Goal: Transaction & Acquisition: Purchase product/service

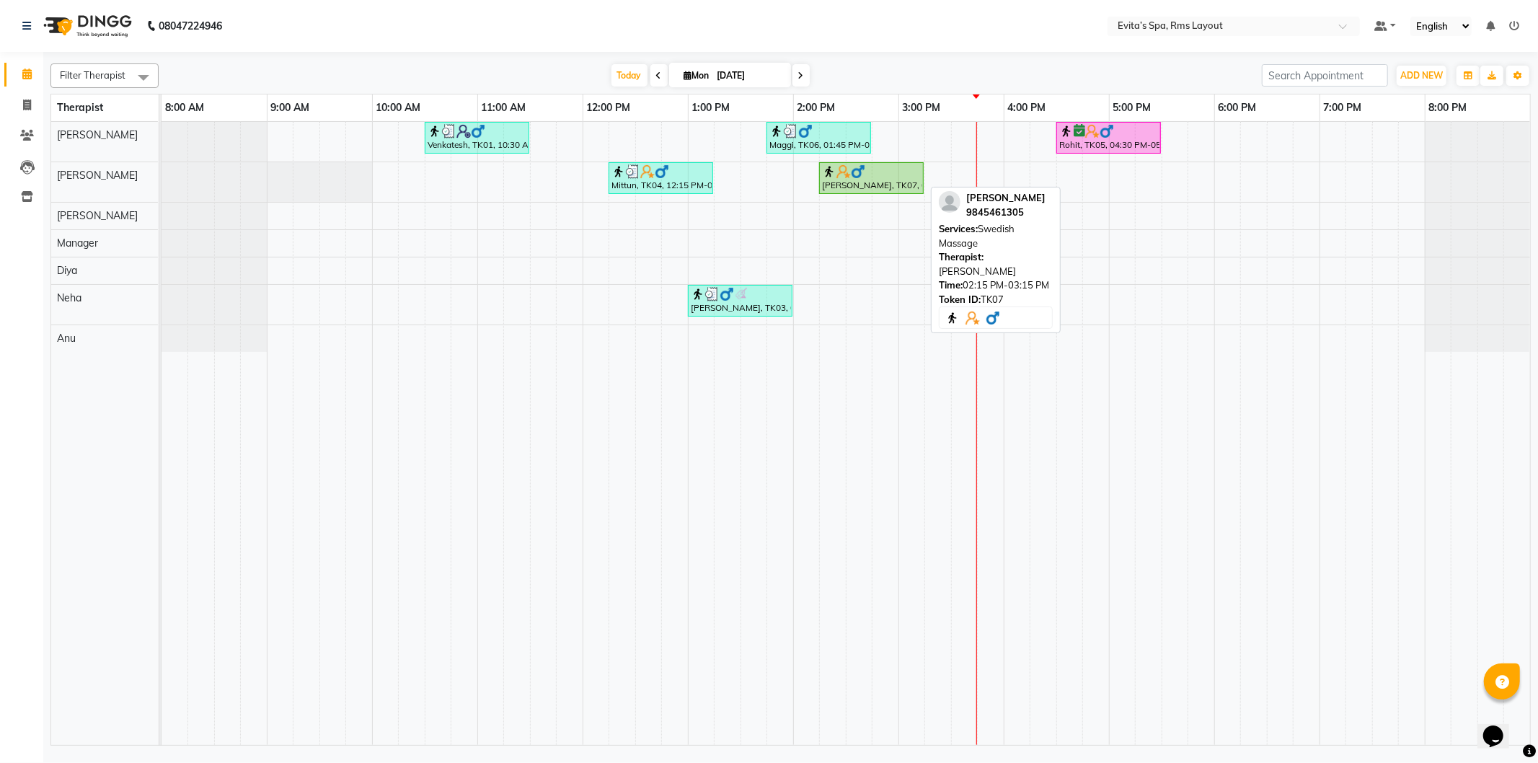
click at [891, 185] on div "[PERSON_NAME], TK07, 02:15 PM-03:15 PM, Swedish Massage" at bounding box center [871, 177] width 102 height 27
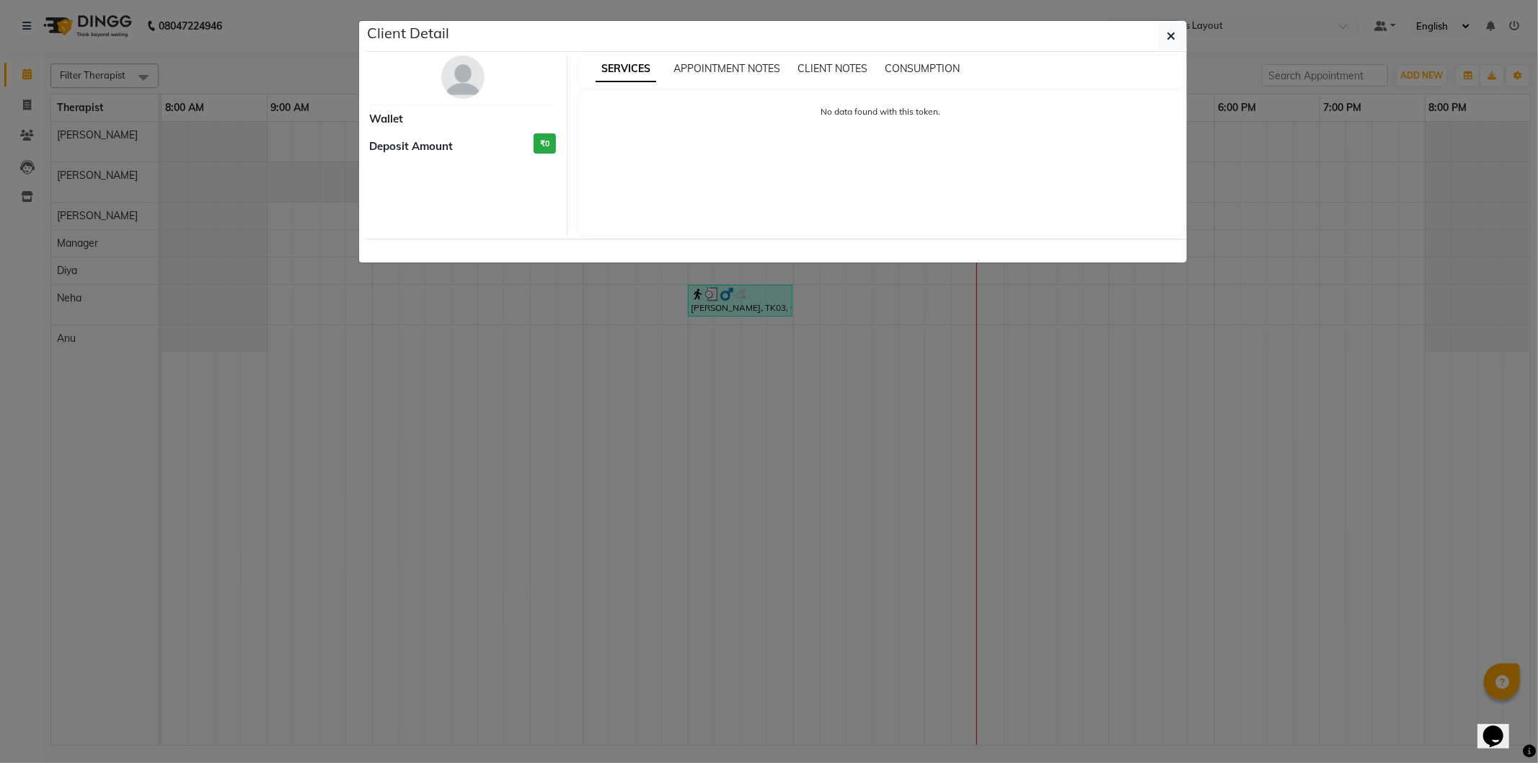
select select "1"
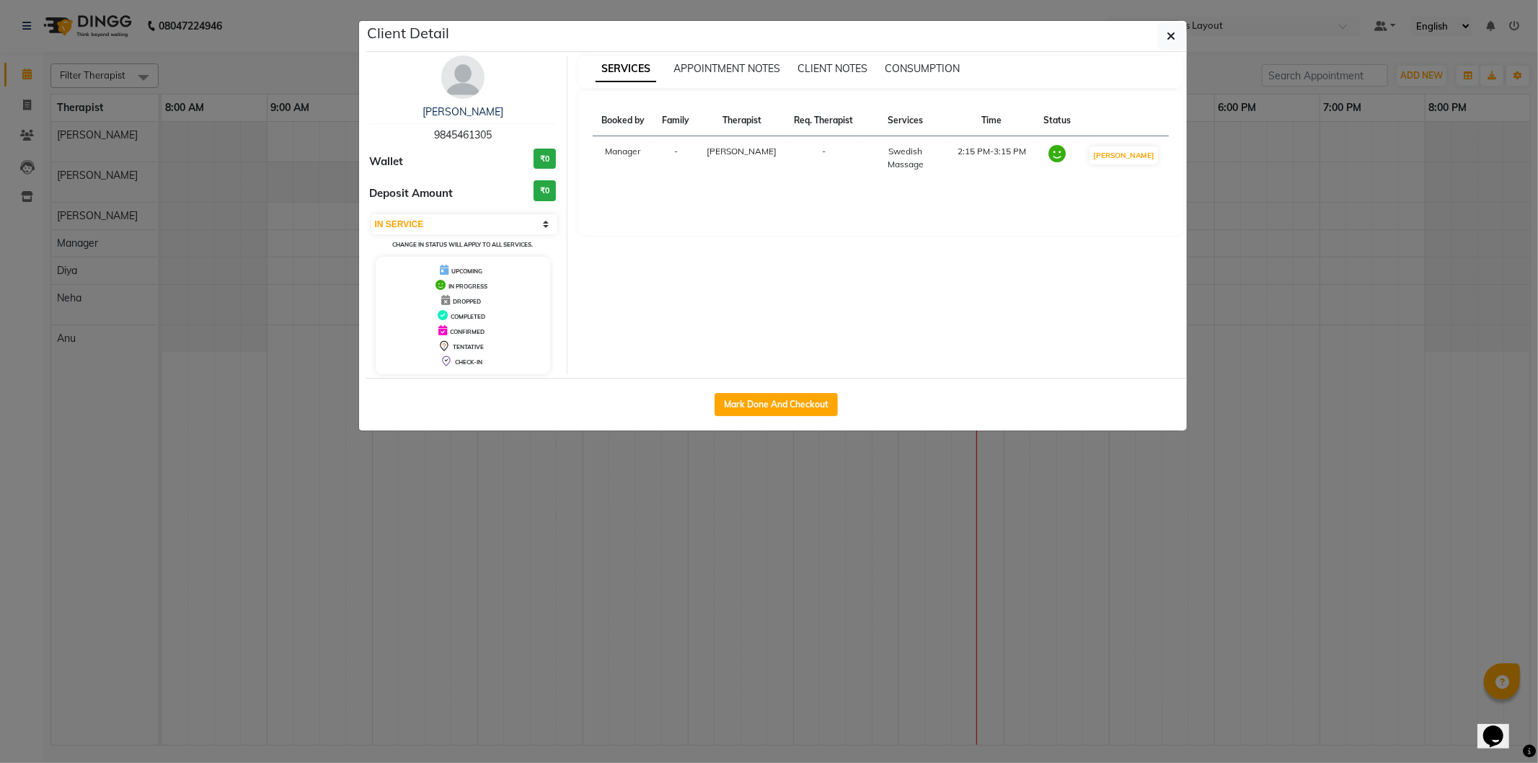
drag, startPoint x: 433, startPoint y: 133, endPoint x: 495, endPoint y: 132, distance: 62.7
click at [495, 132] on div "[PERSON_NAME] 9845461305" at bounding box center [463, 124] width 187 height 38
copy span "9845461305"
click at [1167, 40] on icon "button" at bounding box center [1171, 36] width 9 height 12
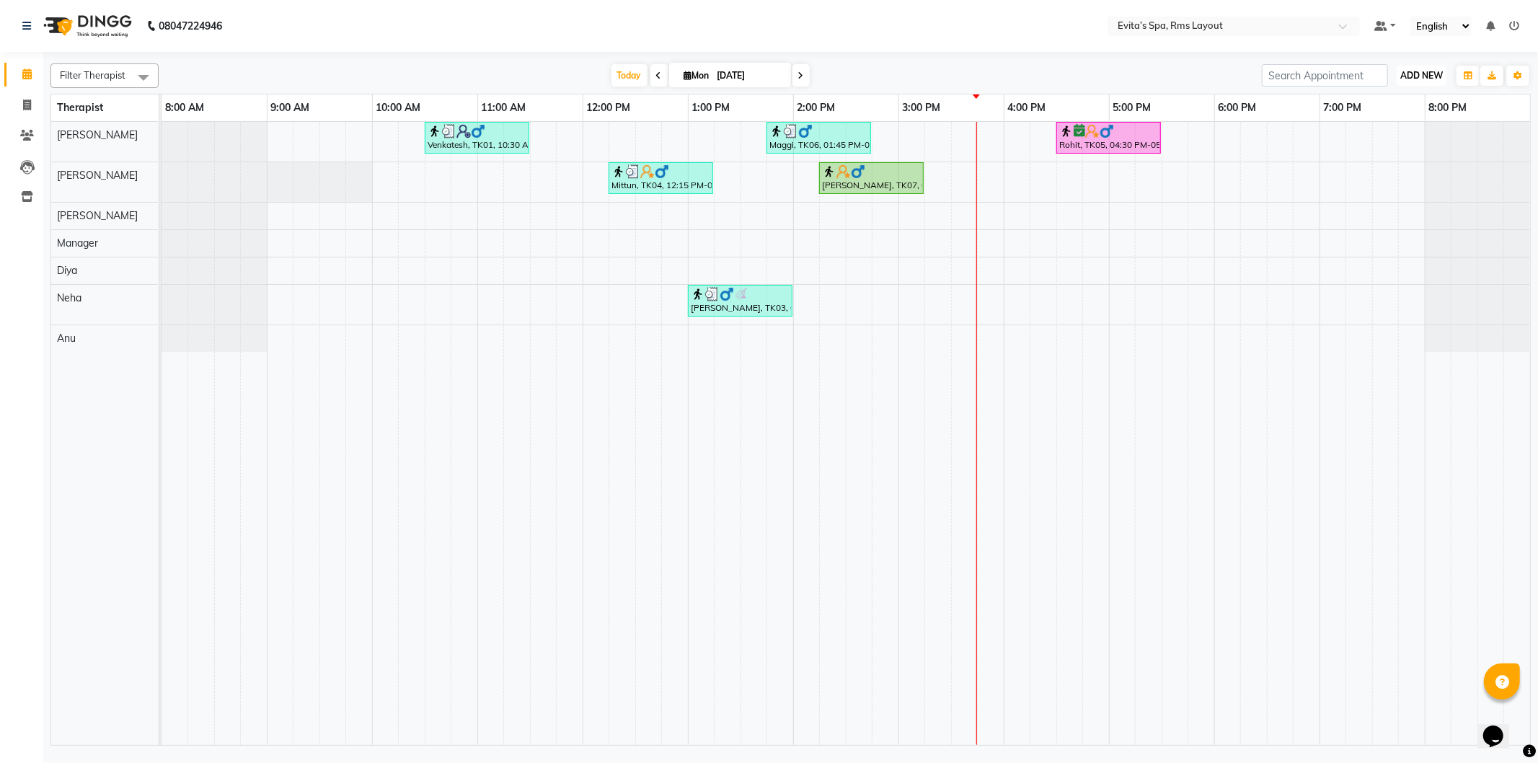
click at [1436, 73] on span "ADD NEW" at bounding box center [1421, 75] width 43 height 11
click at [1407, 118] on link "Add Invoice" at bounding box center [1388, 121] width 114 height 19
select select "service"
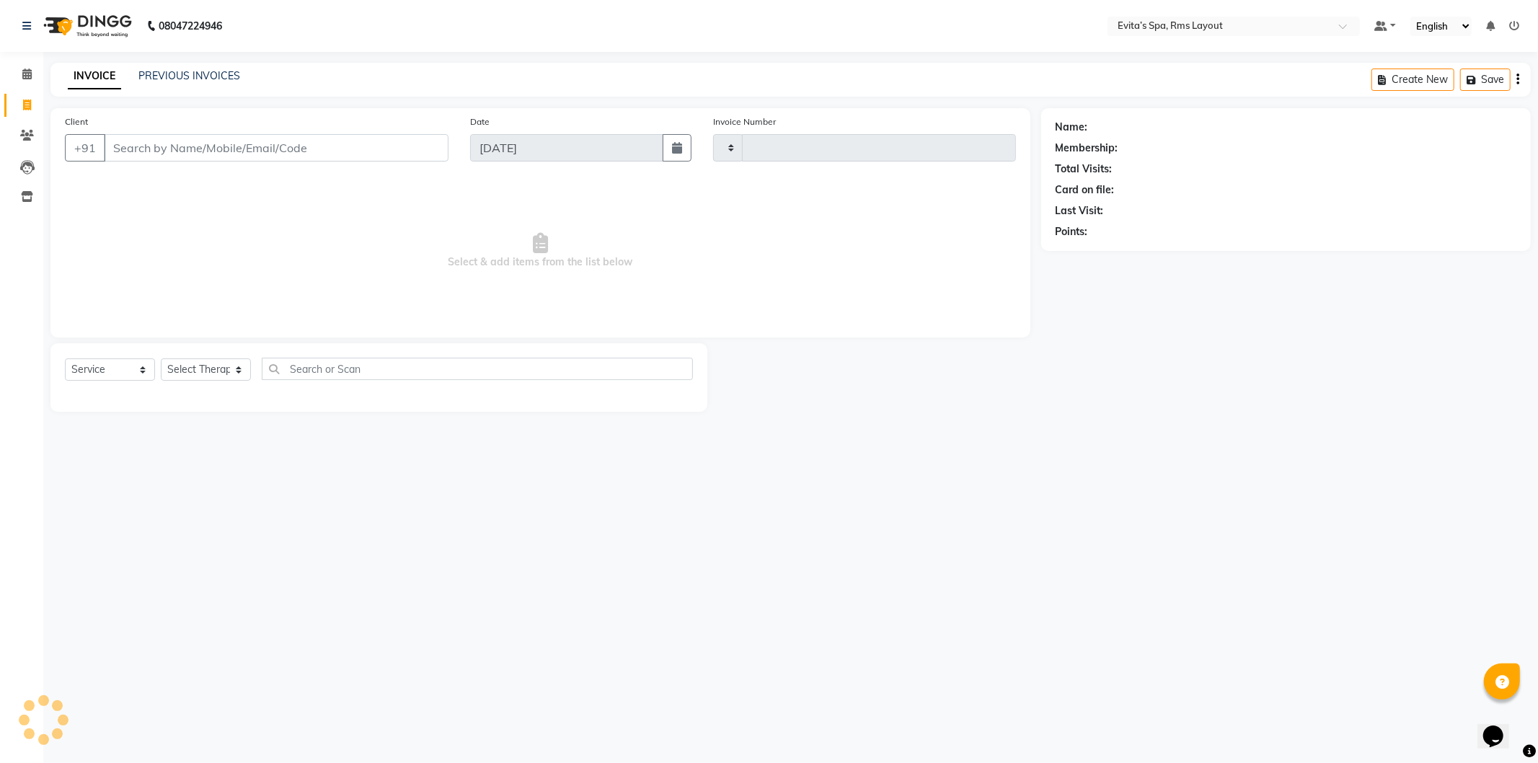
type input "1538"
select select "7850"
click at [368, 146] on input "Client" at bounding box center [276, 147] width 345 height 27
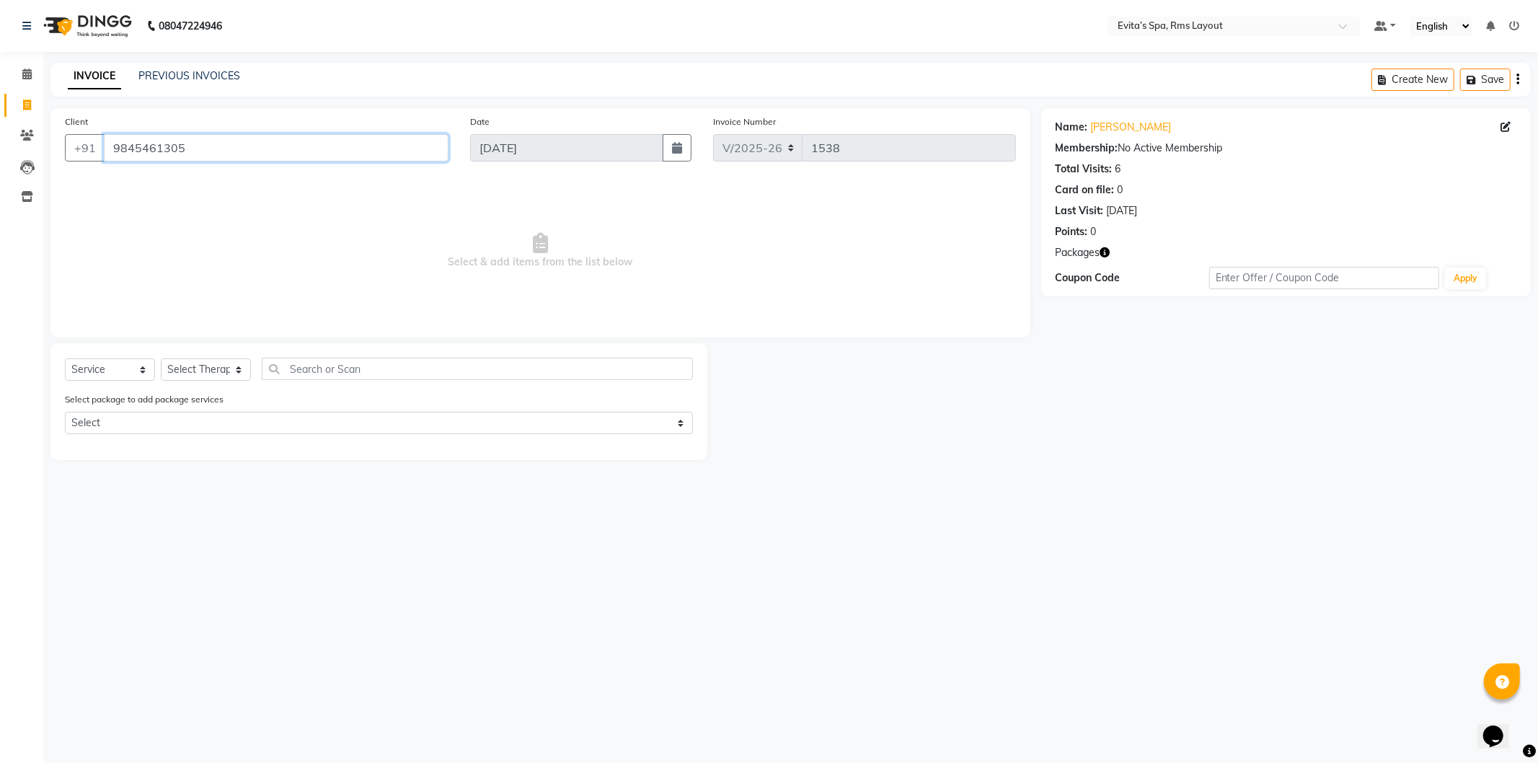
click at [336, 143] on input "9845461305" at bounding box center [276, 147] width 345 height 27
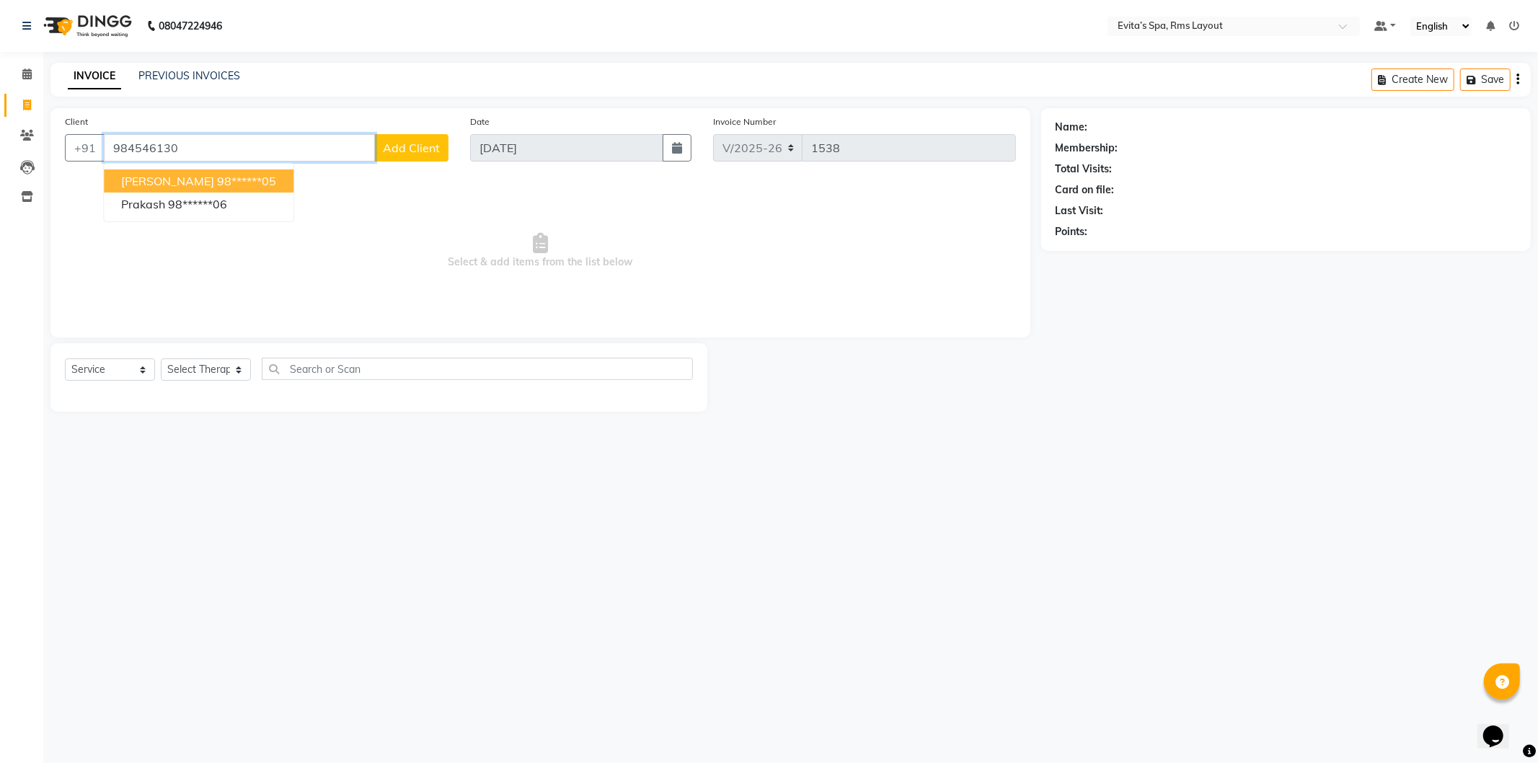
click at [167, 188] on button "[PERSON_NAME] 98******05" at bounding box center [199, 180] width 190 height 23
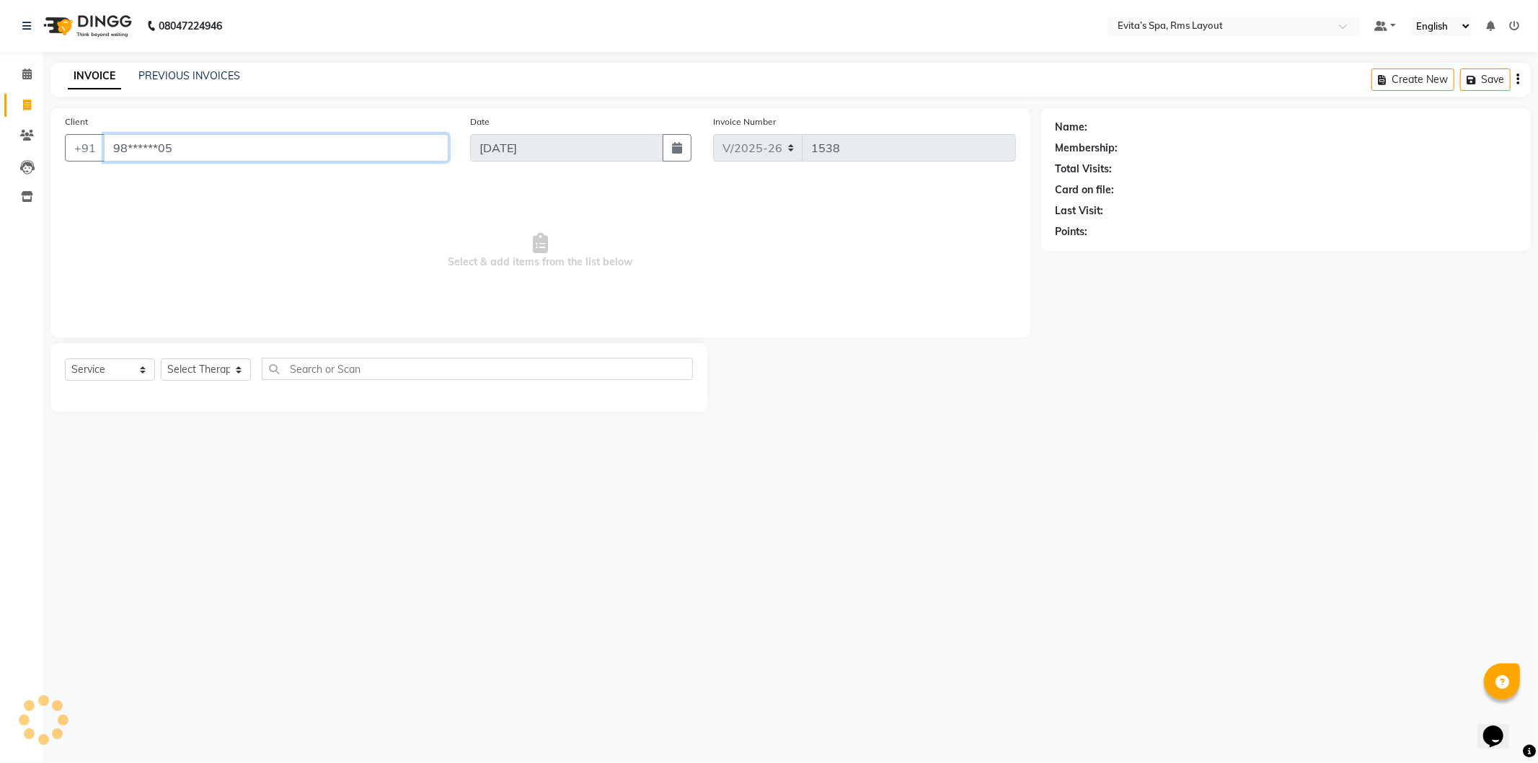
type input "98******05"
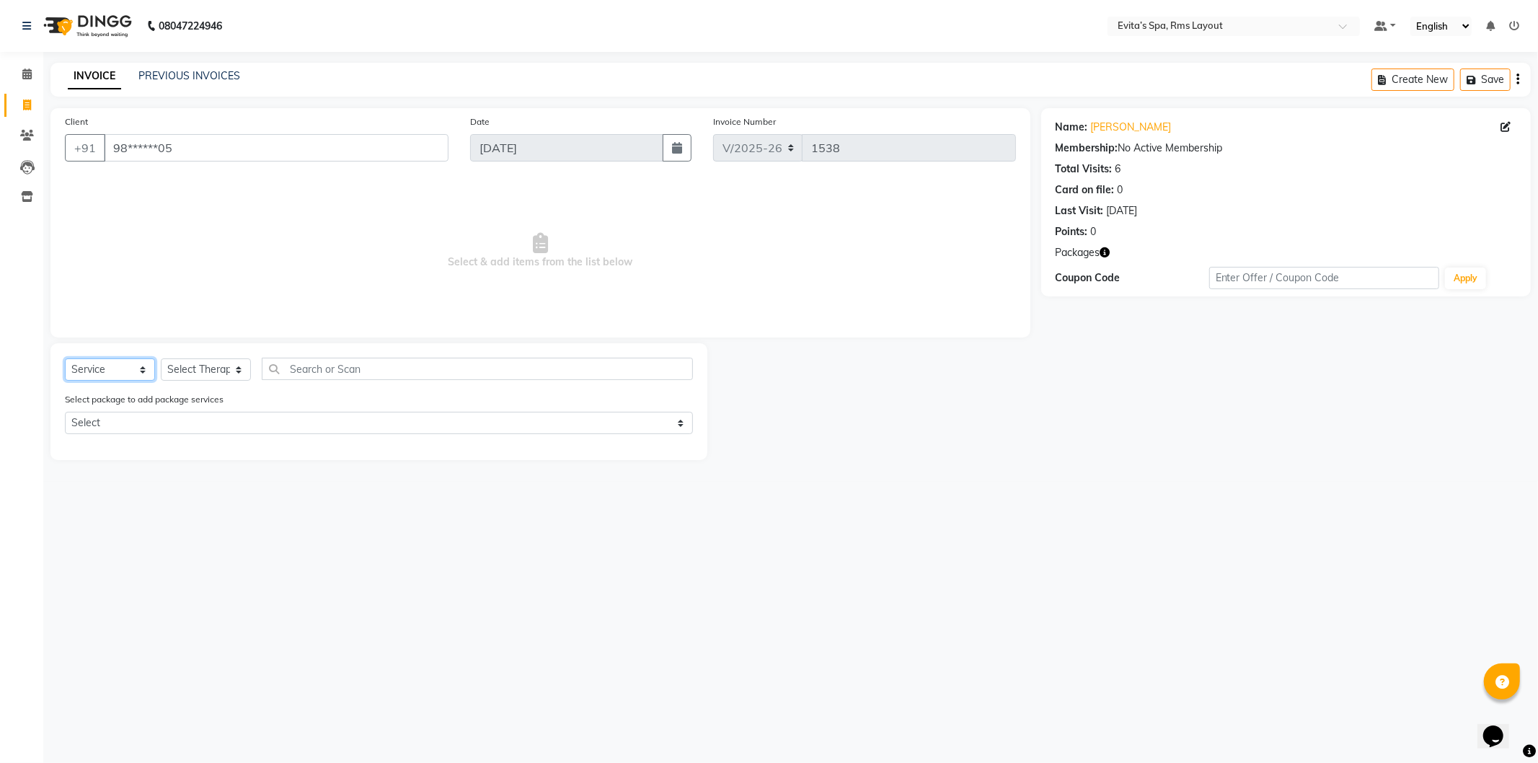
click at [91, 376] on select "Select Service Product Membership Package Voucher Prepaid Gift Card" at bounding box center [110, 369] width 90 height 22
select select "package"
click at [65, 359] on select "Select Service Product Membership Package Voucher Prepaid Gift Card" at bounding box center [110, 369] width 90 height 22
click at [195, 373] on select "Select Therapist [PERSON_NAME] Diya [PERSON_NAME] Manager [PERSON_NAME] Neha [P…" at bounding box center [206, 369] width 90 height 22
select select "70222"
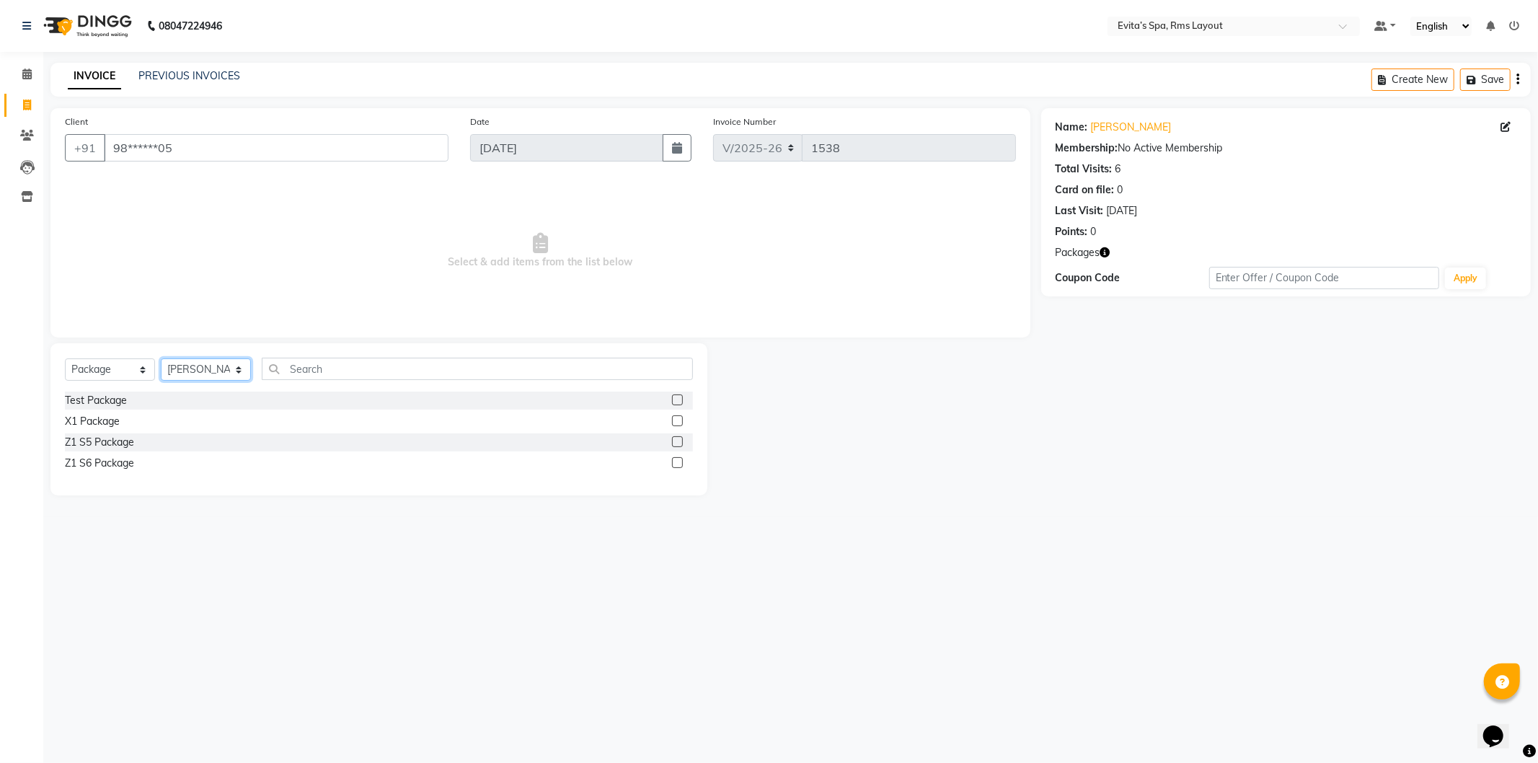
click at [161, 359] on select "Select Therapist [PERSON_NAME] Diya [PERSON_NAME] Manager [PERSON_NAME] Neha [P…" at bounding box center [206, 369] width 90 height 22
click at [105, 461] on div "Z1 S6 Package" at bounding box center [99, 463] width 69 height 15
checkbox input "false"
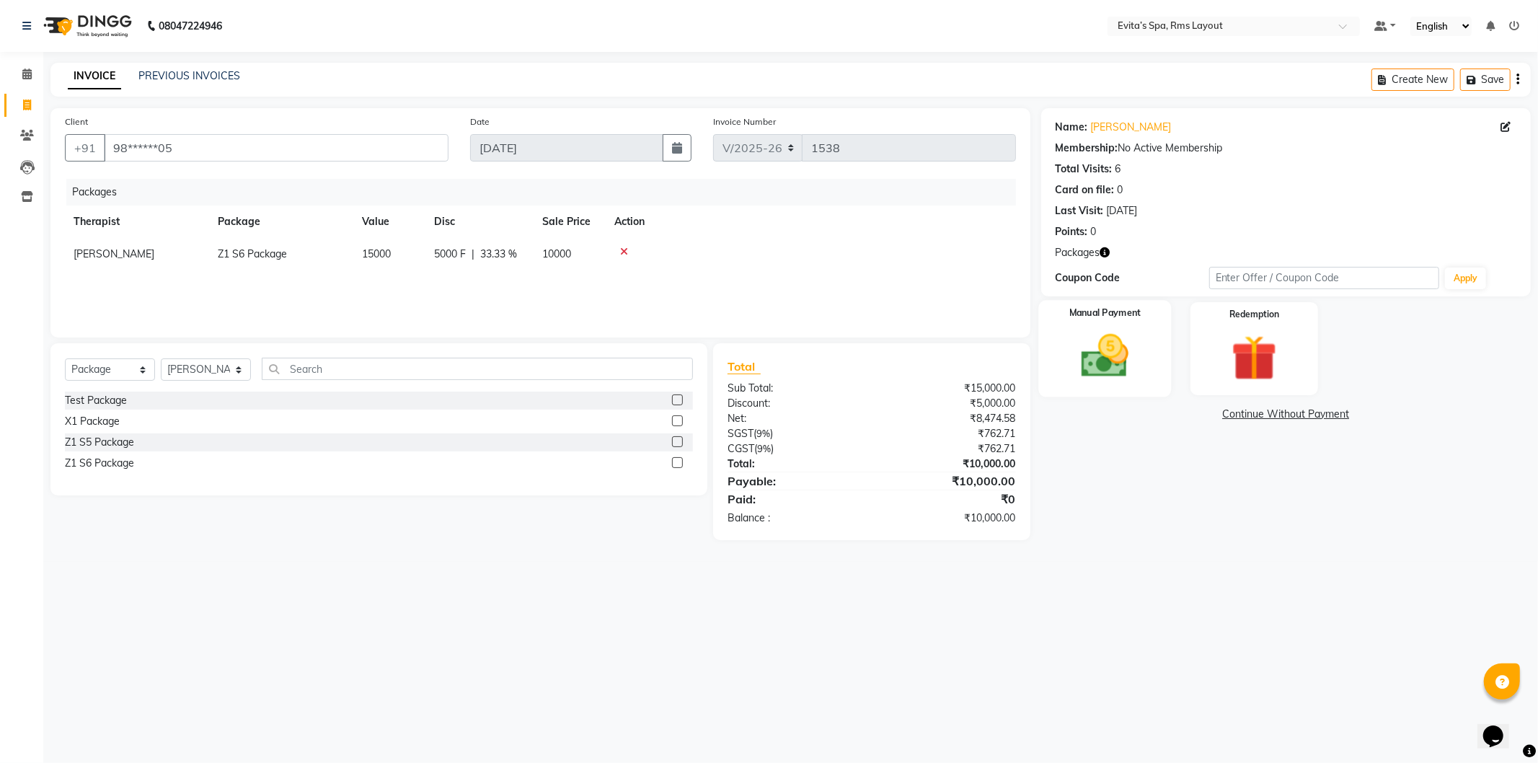
click at [1156, 363] on div "Manual Payment" at bounding box center [1104, 348] width 133 height 97
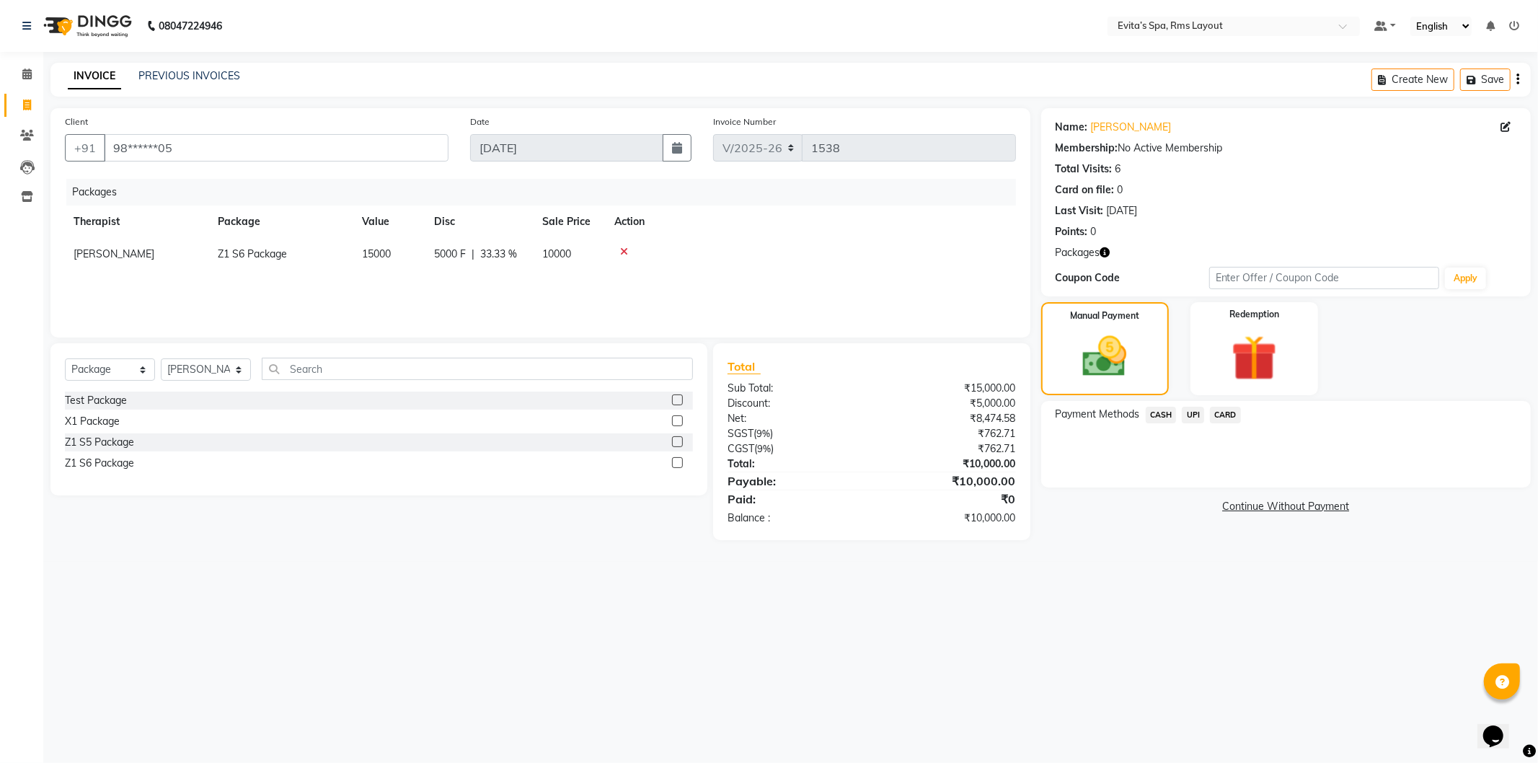
click at [1223, 411] on span "CARD" at bounding box center [1225, 415] width 31 height 17
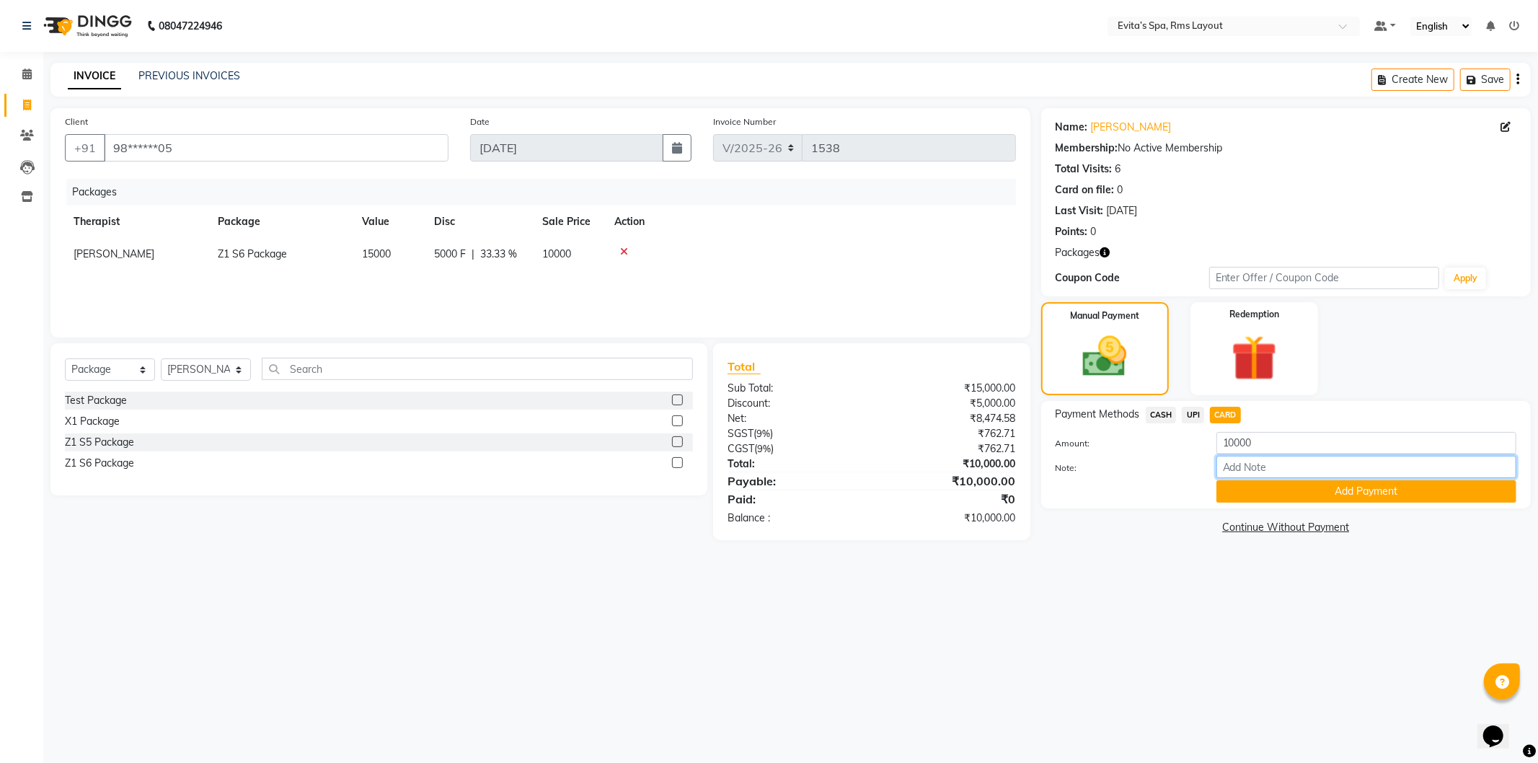
click at [1234, 459] on input "Note:" at bounding box center [1366, 467] width 300 height 22
type input "2617"
click at [1456, 499] on button "Add Payment" at bounding box center [1366, 491] width 300 height 22
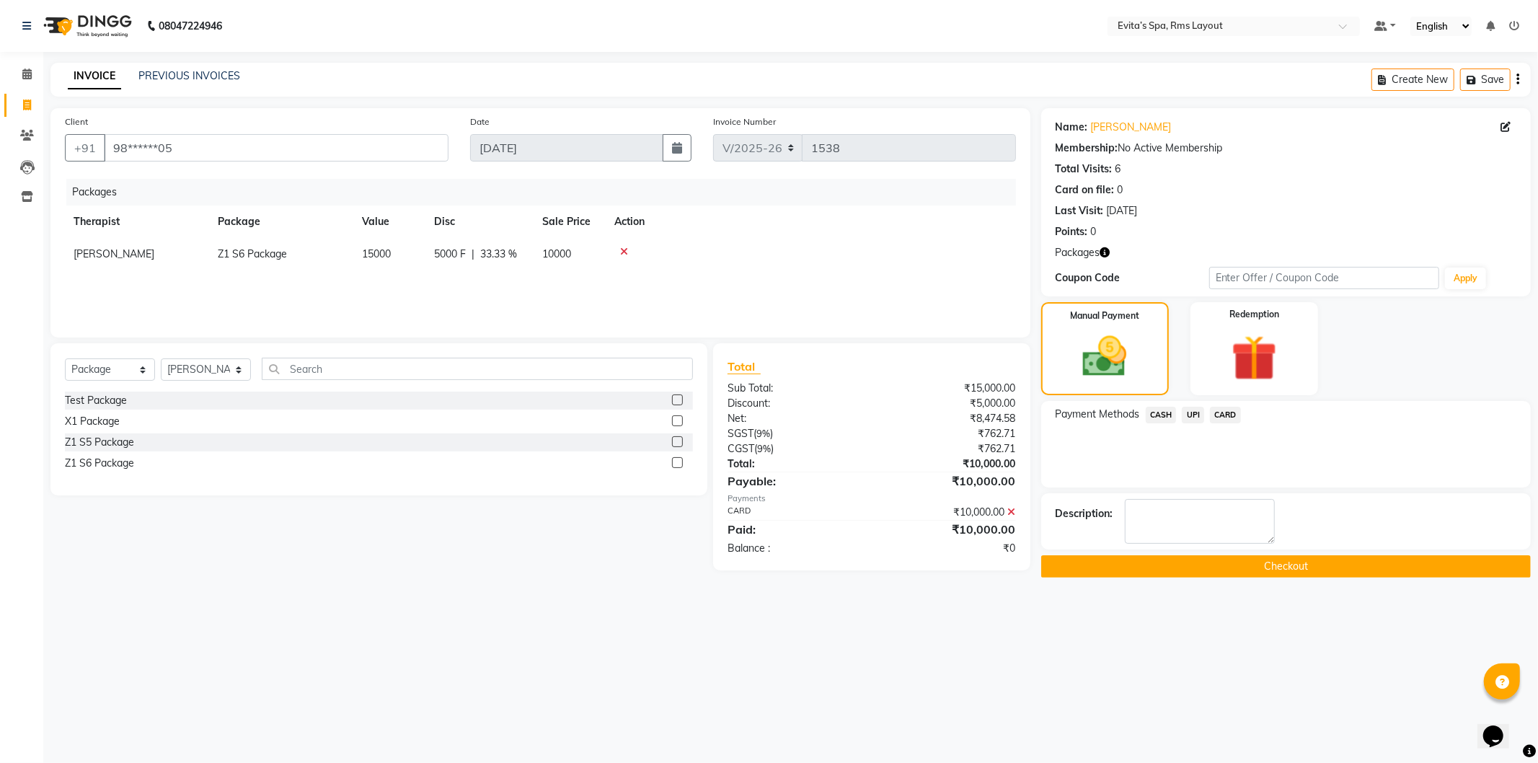
click at [1326, 558] on button "Checkout" at bounding box center [1285, 566] width 489 height 22
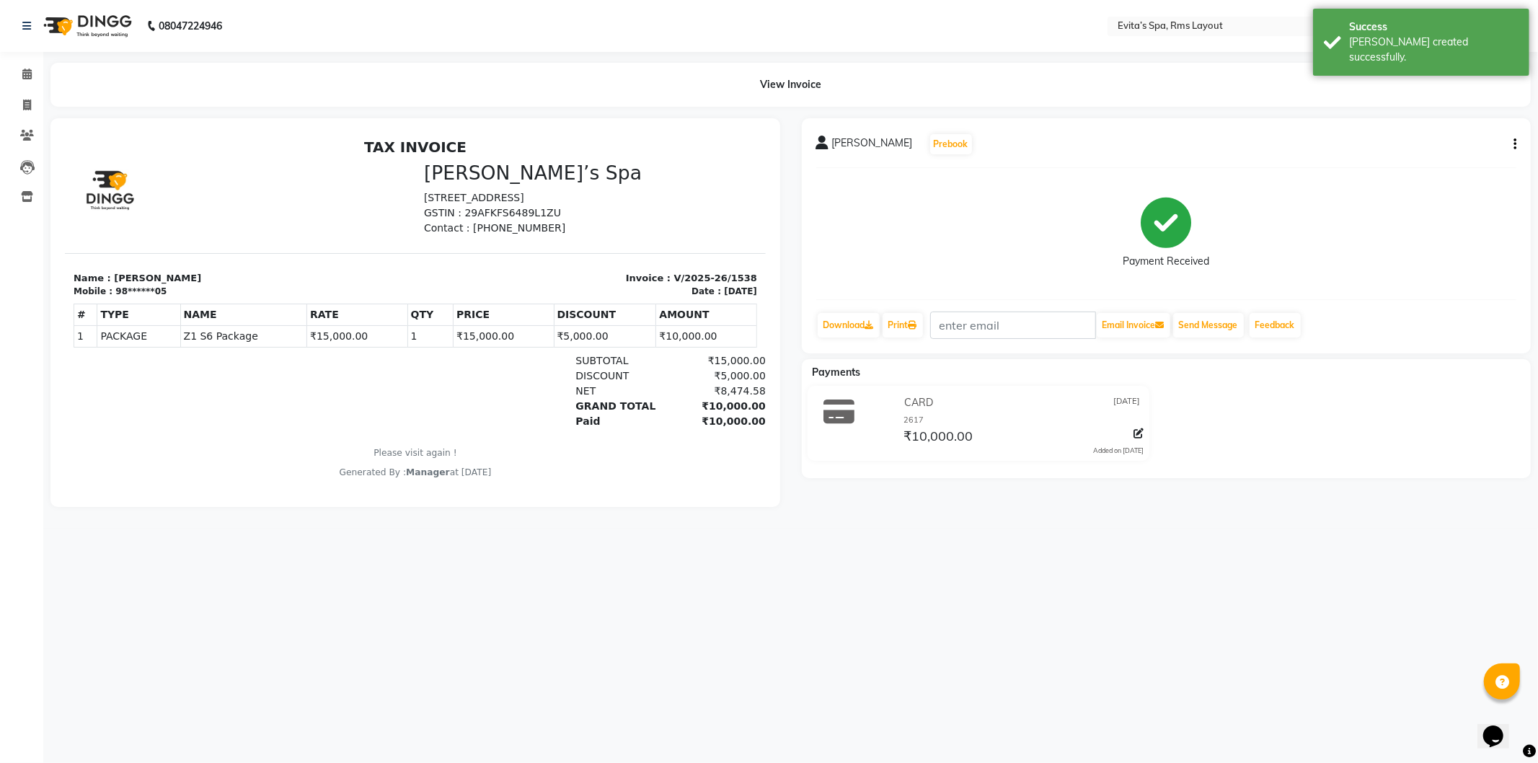
click at [110, 22] on img at bounding box center [86, 26] width 99 height 40
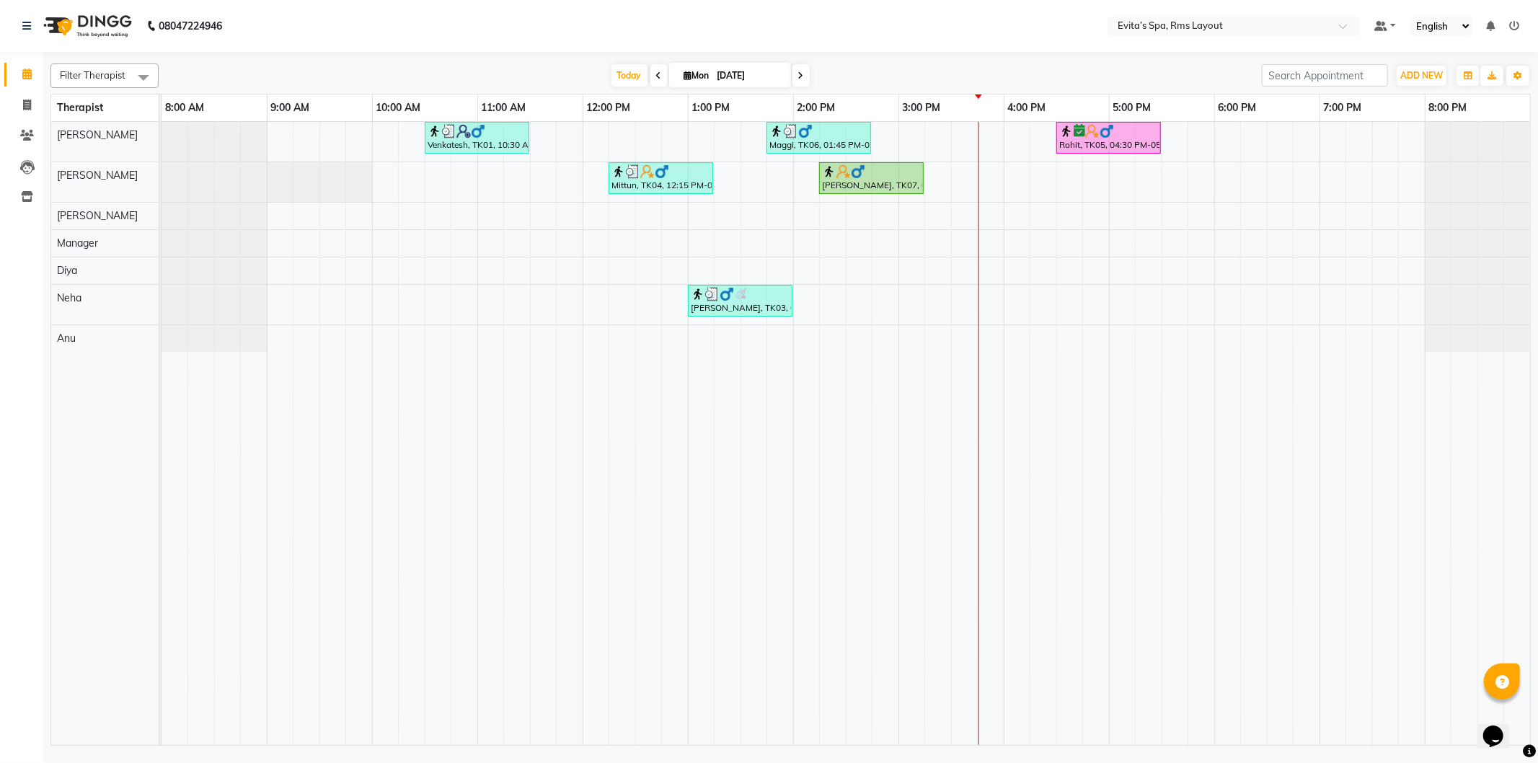
click at [908, 299] on div "Venkatesh, TK01, 10:30 AM-11:30 AM, Muscle Relaxing massage Maggi, TK06, 01:45 …" at bounding box center [845, 433] width 1368 height 623
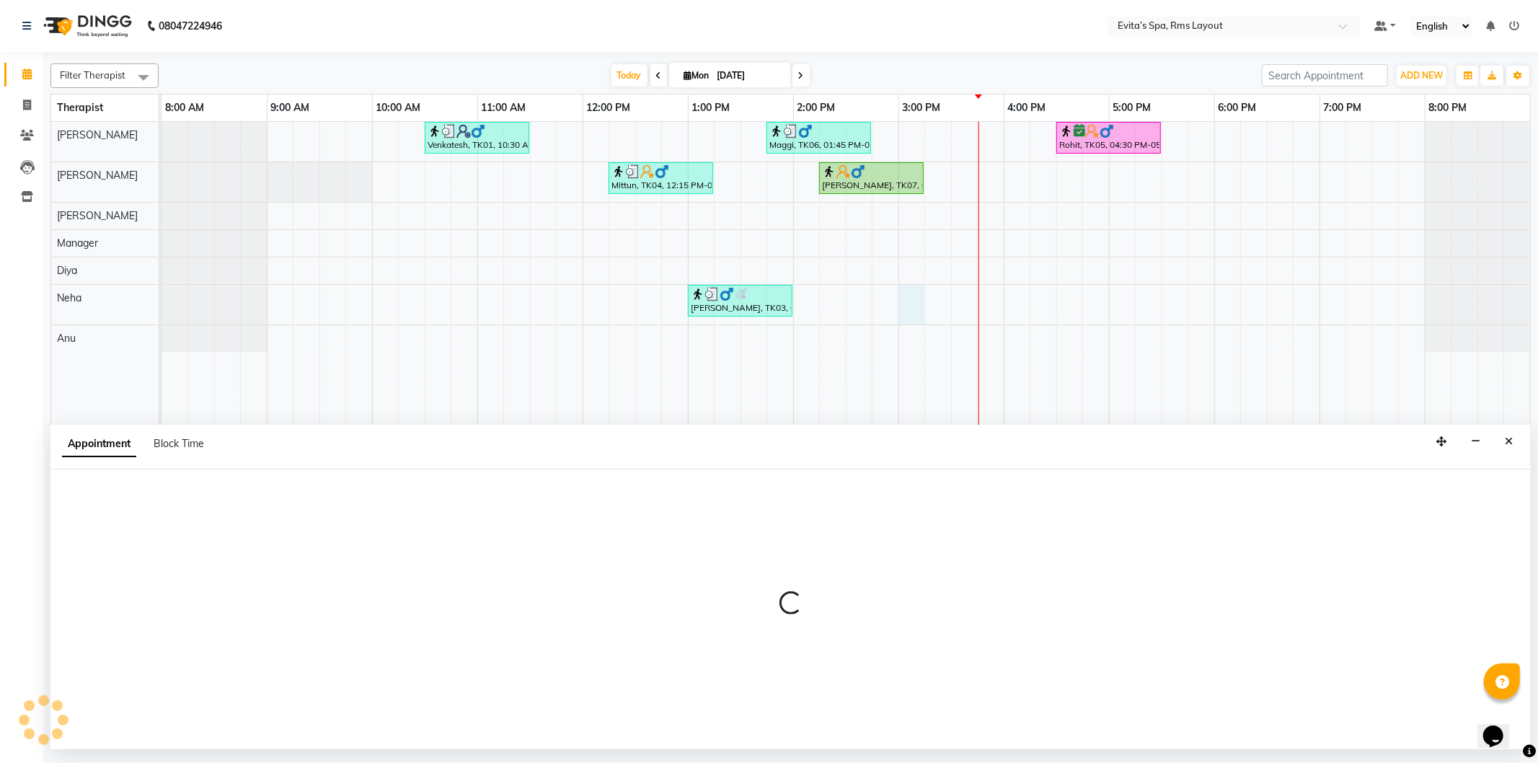
select select "84399"
select select "900"
select select "tentative"
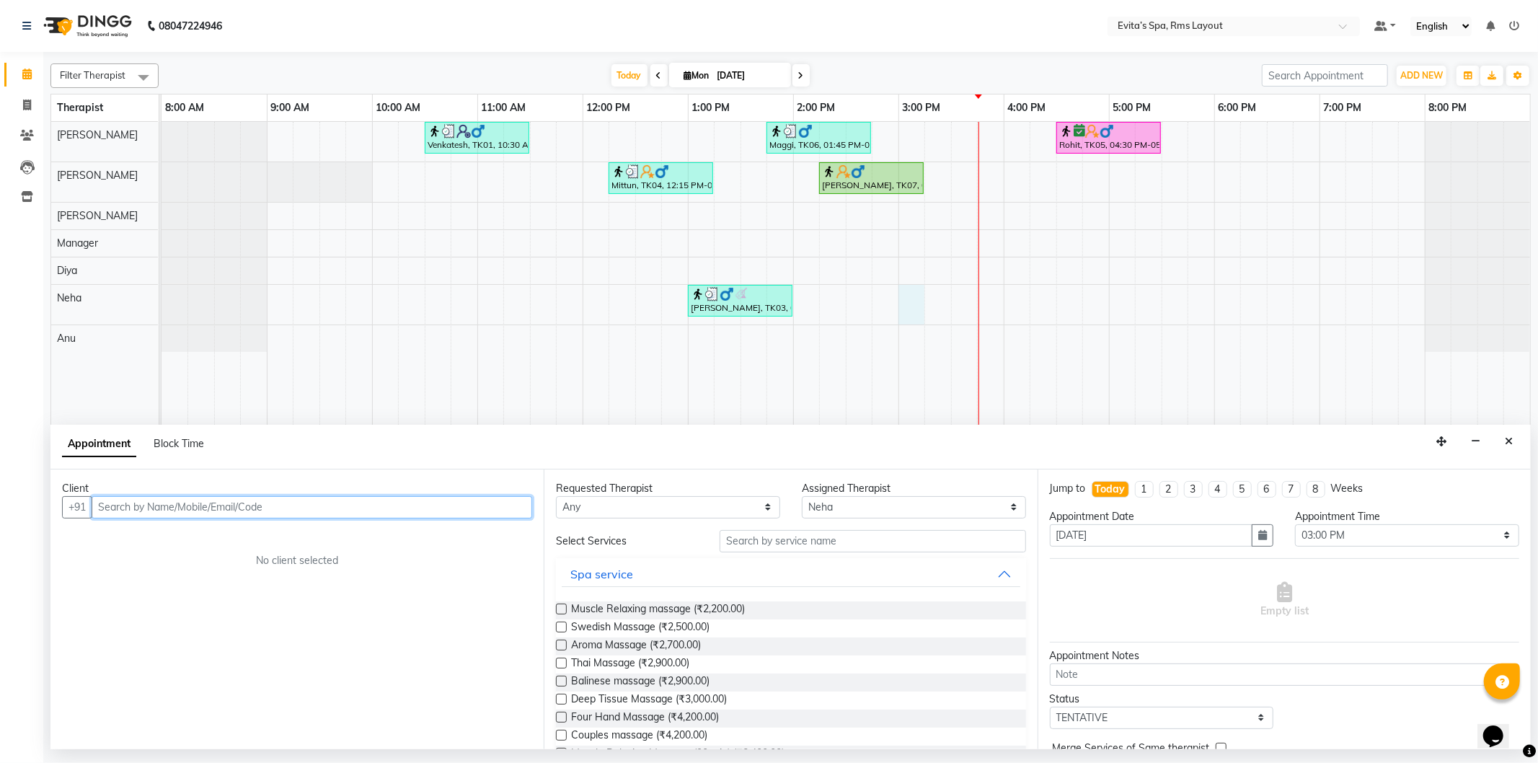
click at [401, 498] on input "text" at bounding box center [312, 507] width 440 height 22
click at [401, 505] on input "text" at bounding box center [312, 507] width 440 height 22
click at [128, 534] on span "Prakash" at bounding box center [133, 538] width 44 height 14
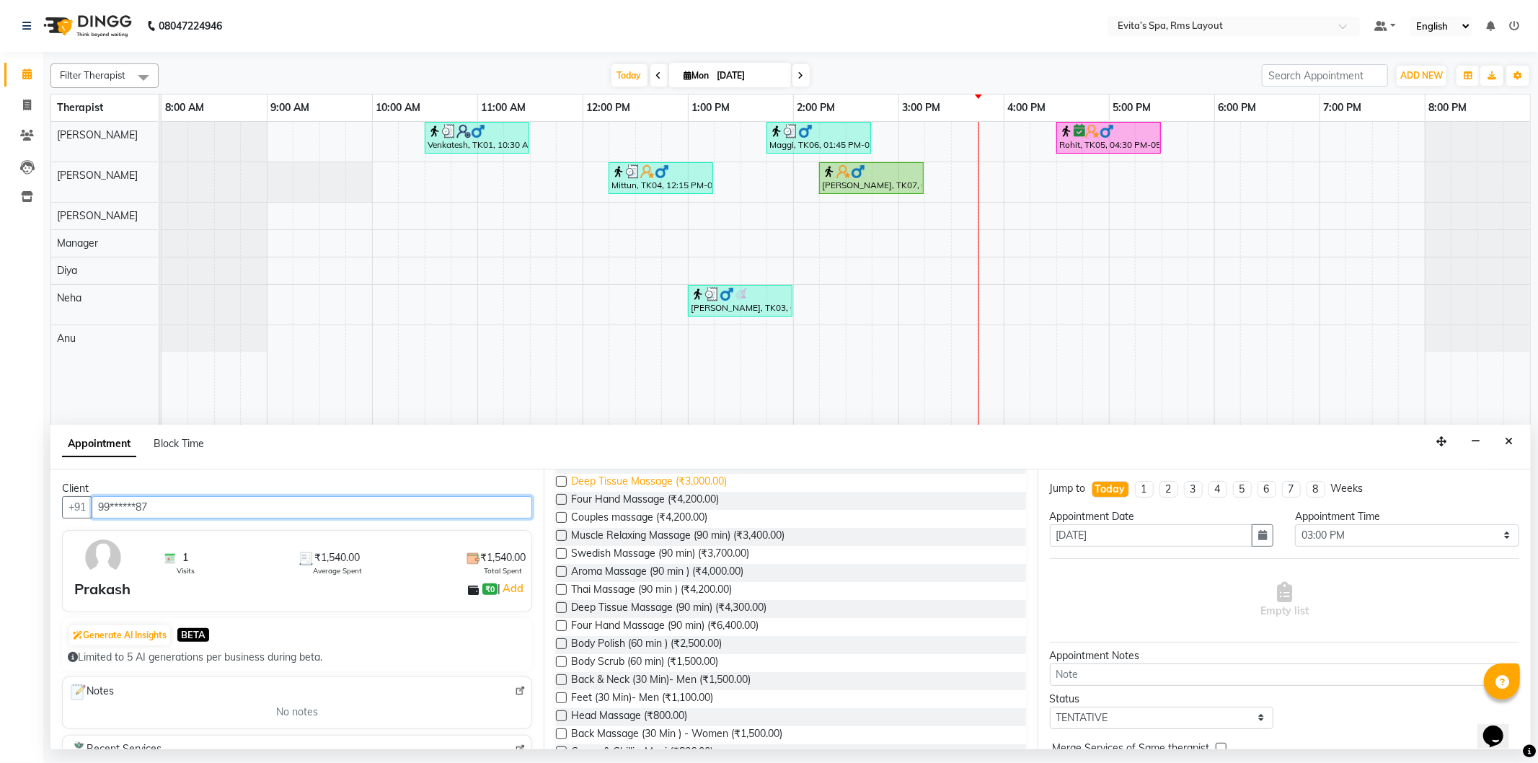
scroll to position [240, 0]
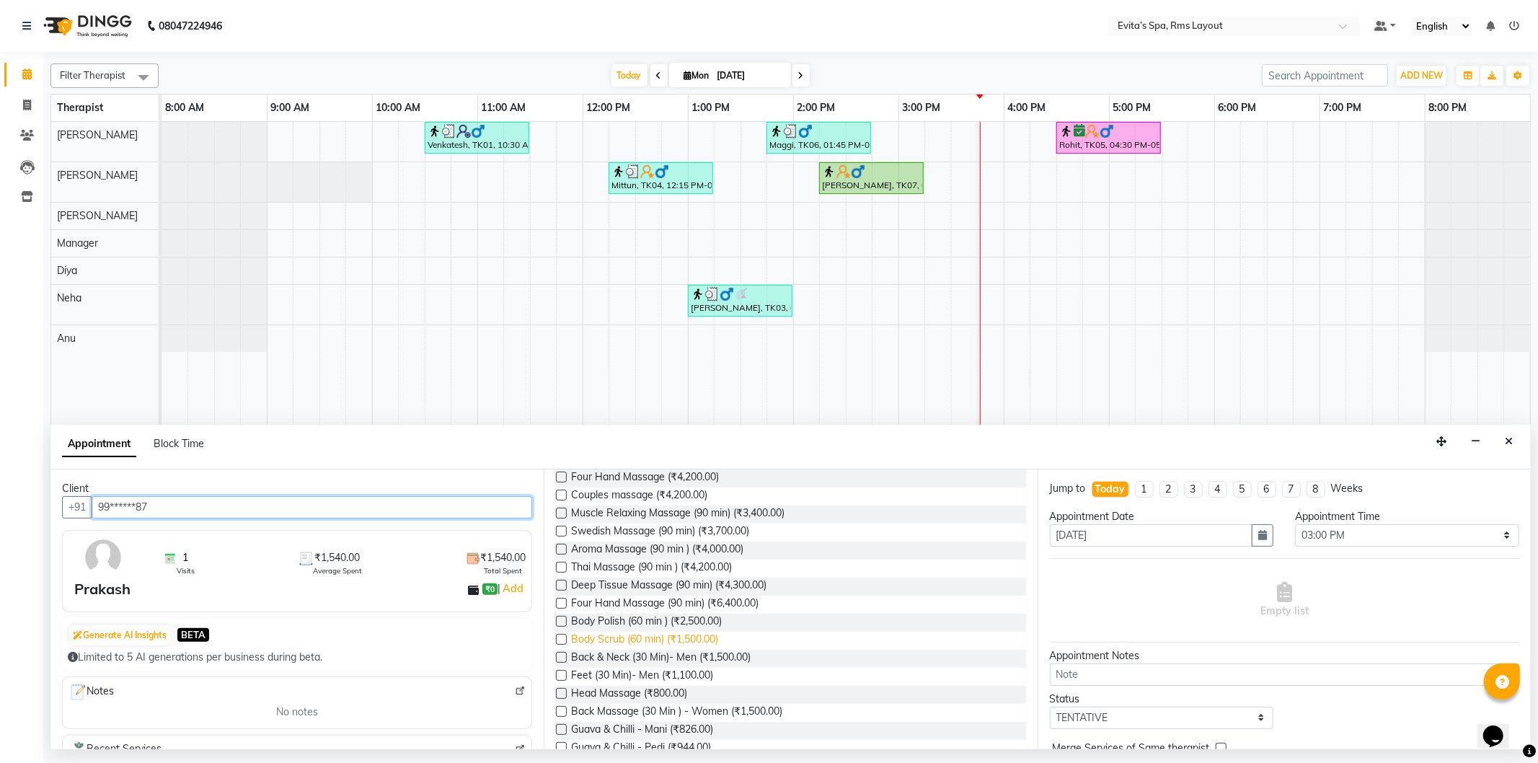
type input "99******87"
click at [701, 631] on span "Body Scrub (60 min) (₹1,500.00)" at bounding box center [644, 640] width 147 height 18
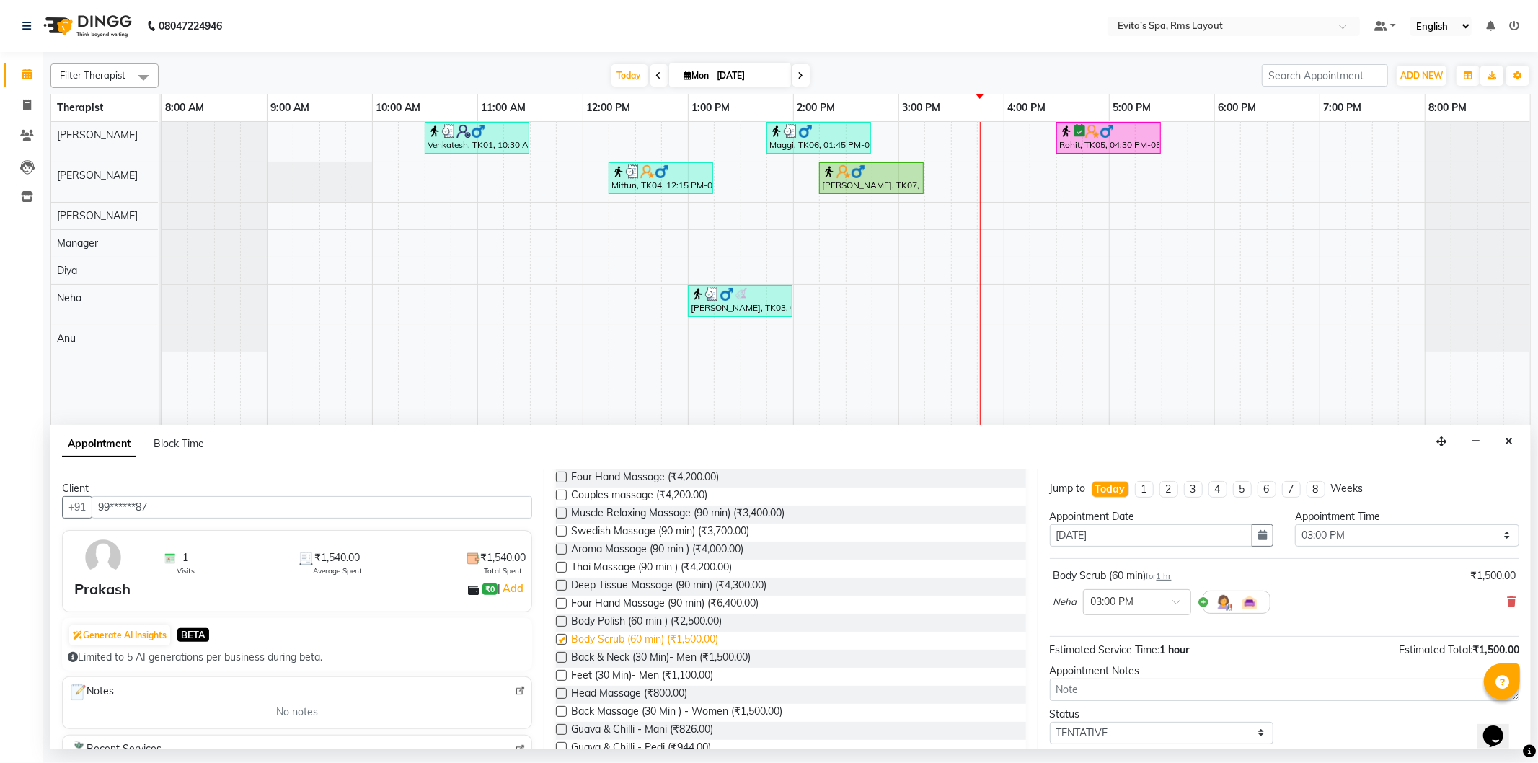
checkbox input "false"
click at [1507, 598] on icon at bounding box center [1511, 601] width 9 height 10
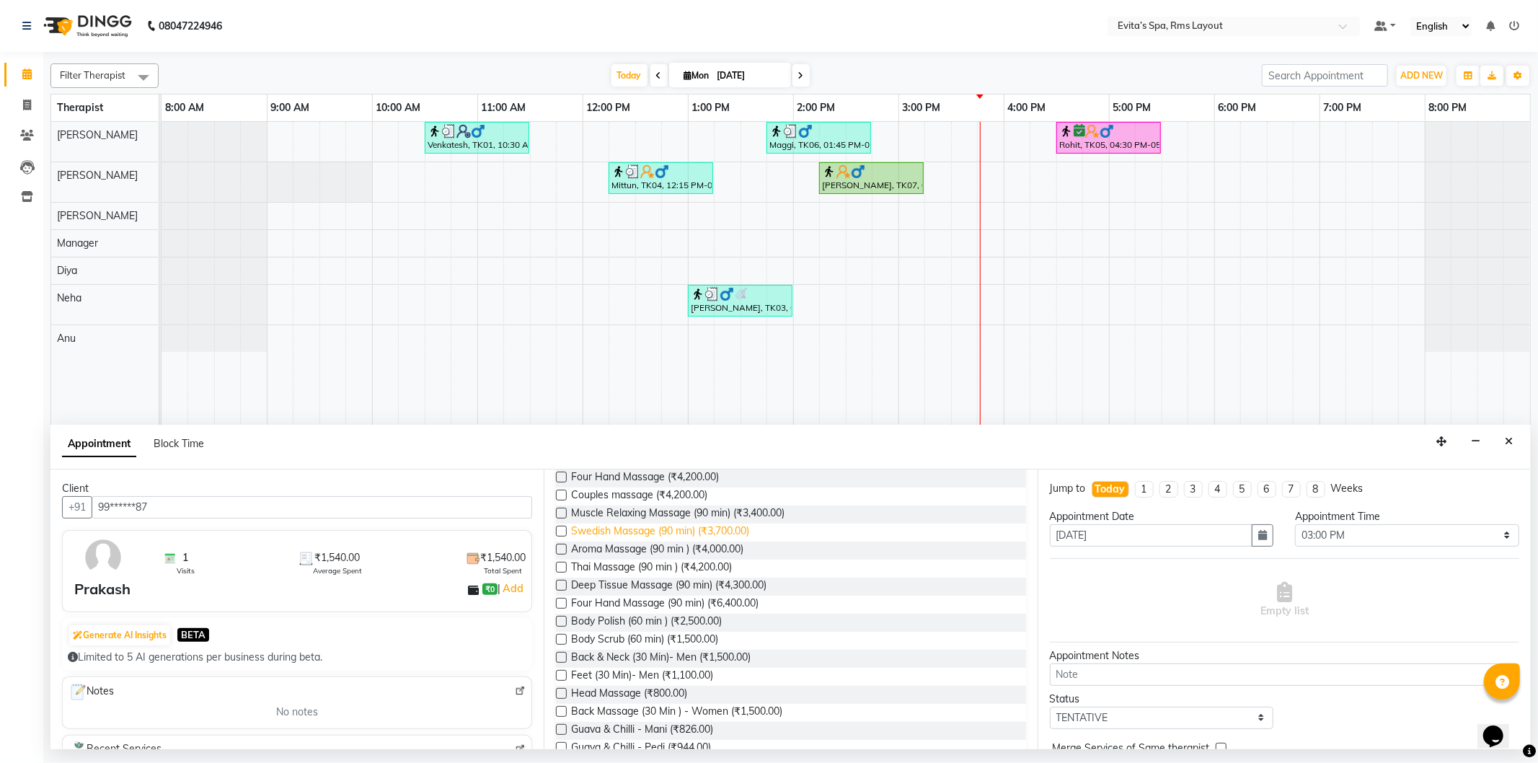
scroll to position [320, 0]
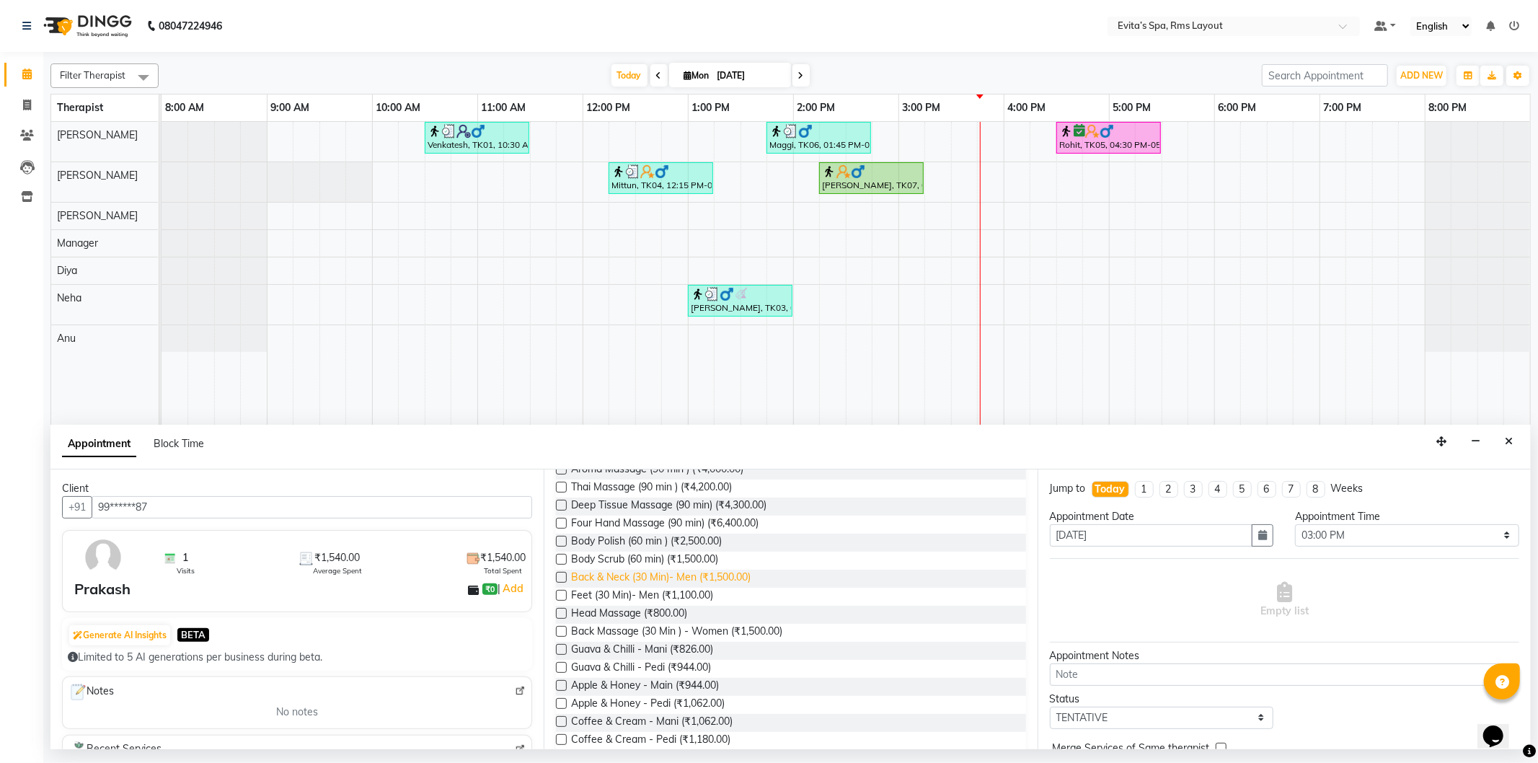
click at [699, 577] on span "Back & Neck (30 Min)- Men (₹1,500.00)" at bounding box center [660, 578] width 179 height 18
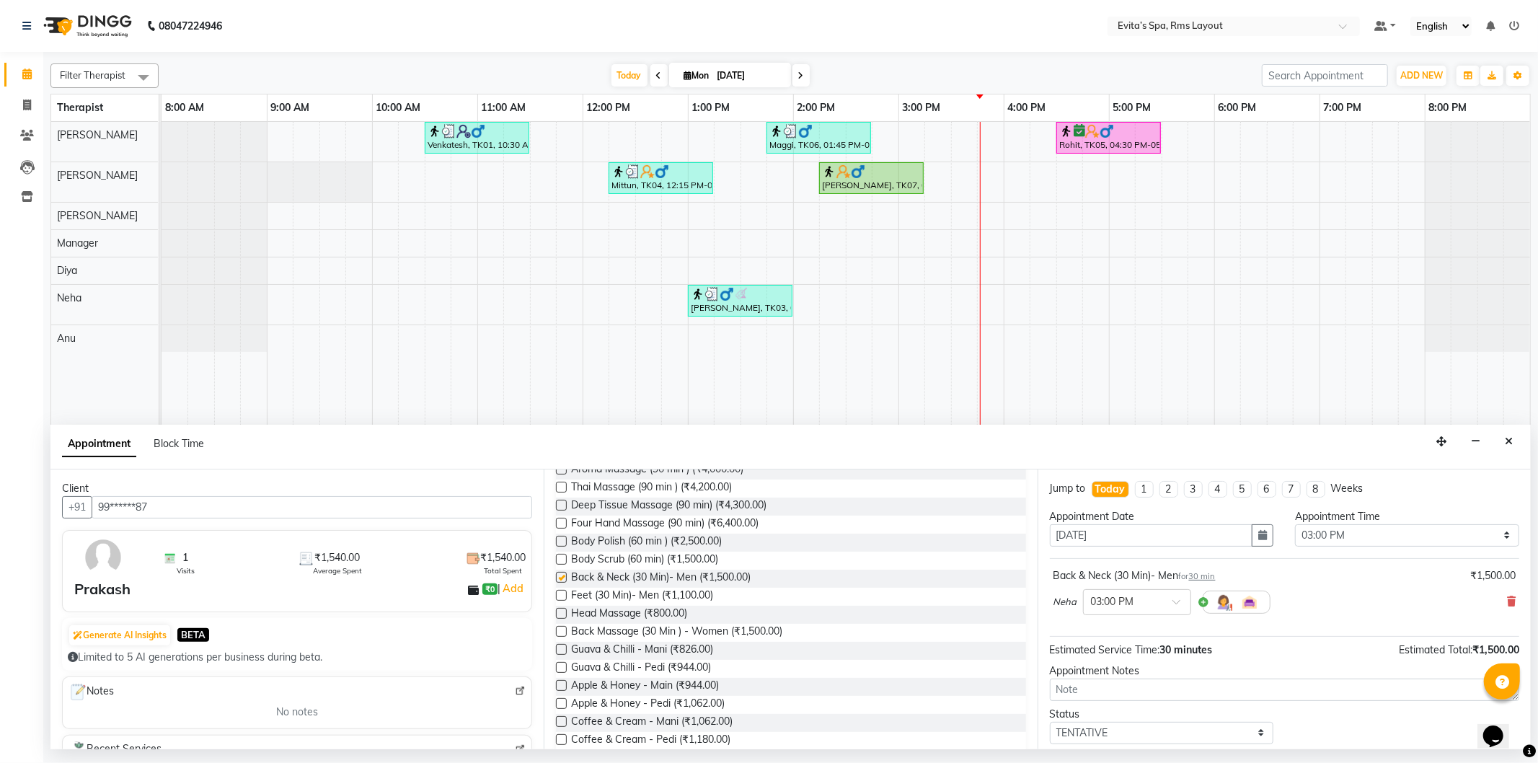
checkbox input "false"
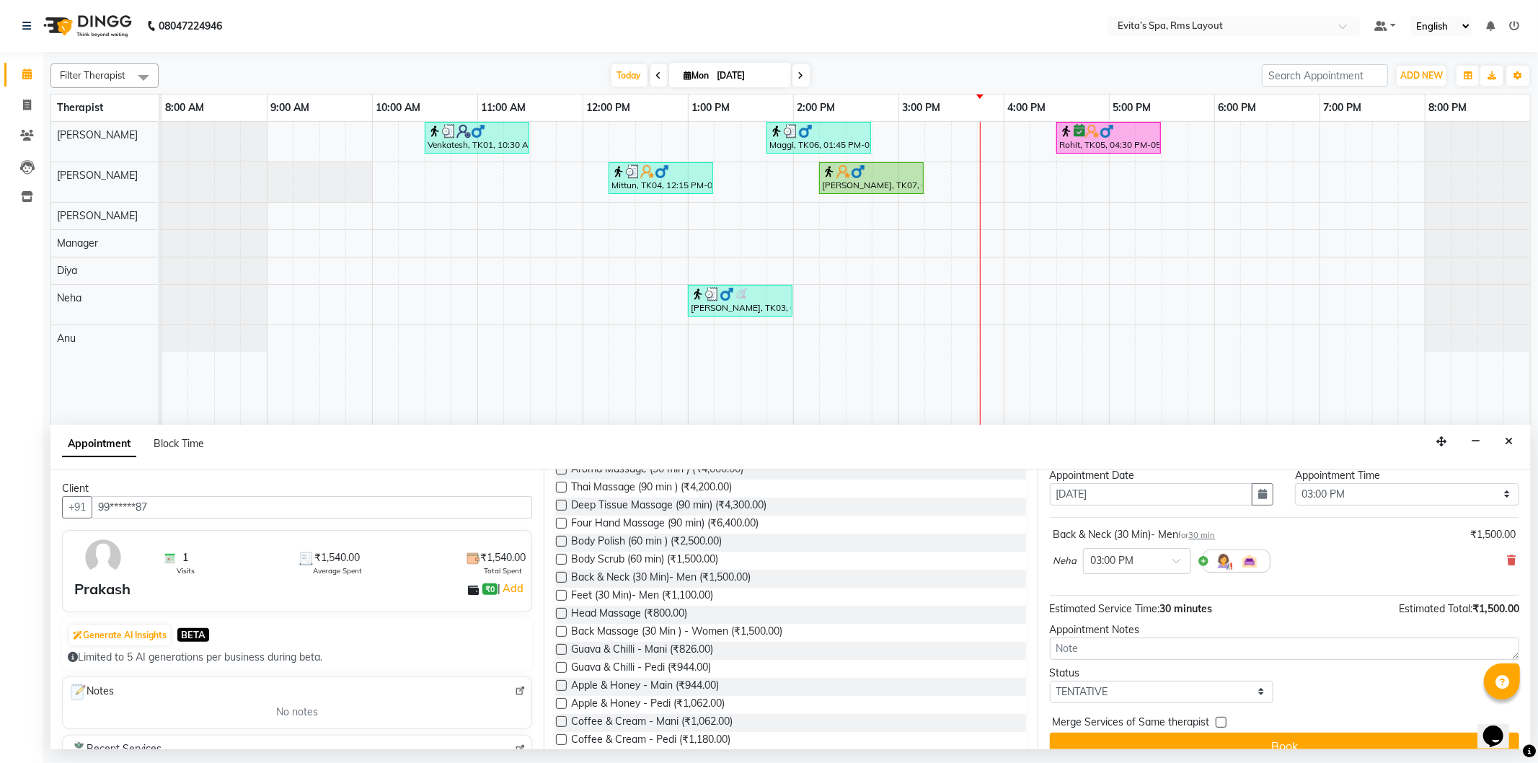
scroll to position [62, 0]
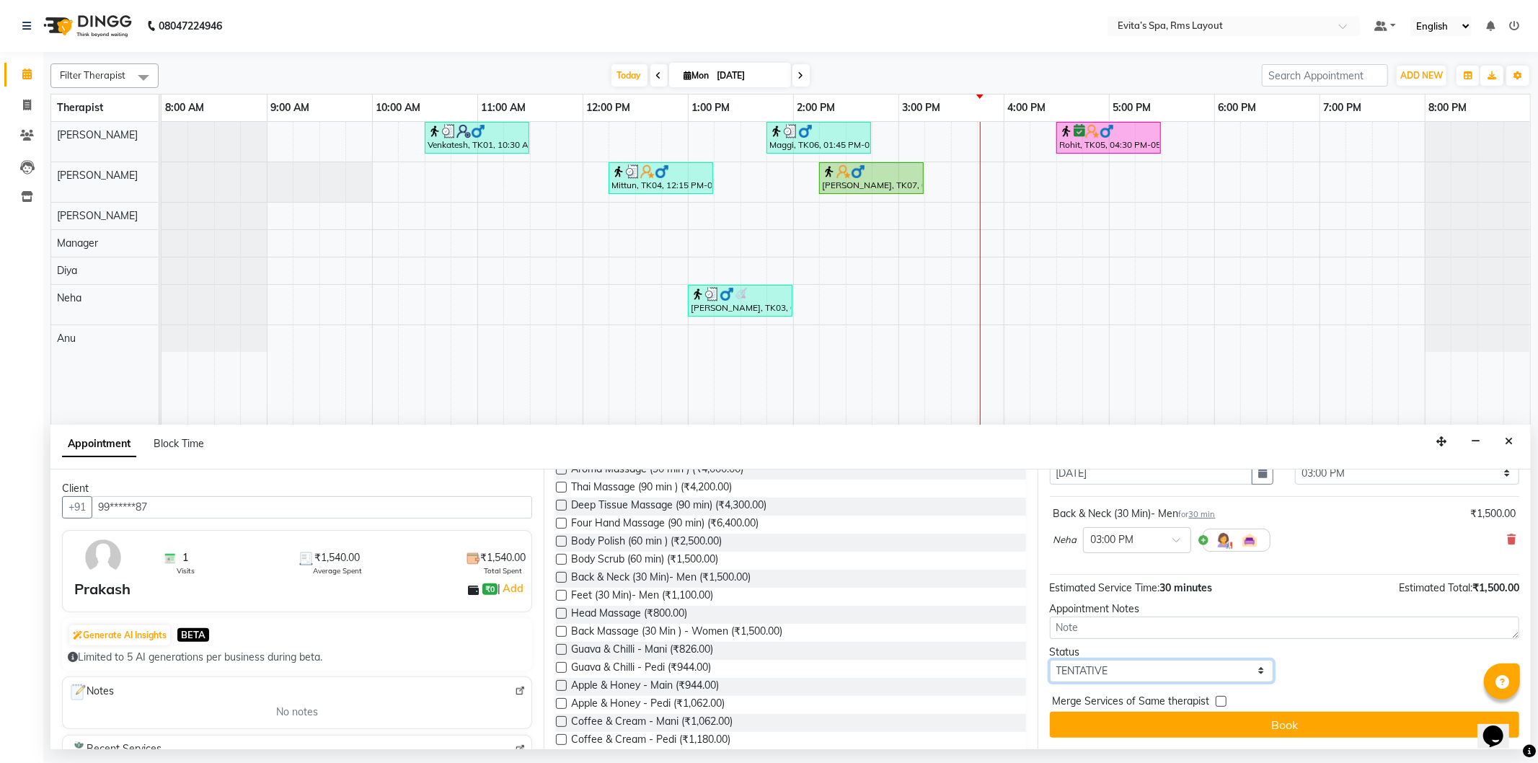
click at [1083, 673] on select "Select TENTATIVE CONFIRM CHECK-IN UPCOMING" at bounding box center [1162, 671] width 224 height 22
click at [1094, 667] on select "Select TENTATIVE CONFIRM CHECK-IN UPCOMING" at bounding box center [1162, 671] width 224 height 22
select select "confirm booking"
click at [1050, 660] on select "Select TENTATIVE CONFIRM CHECK-IN UPCOMING" at bounding box center [1162, 671] width 224 height 22
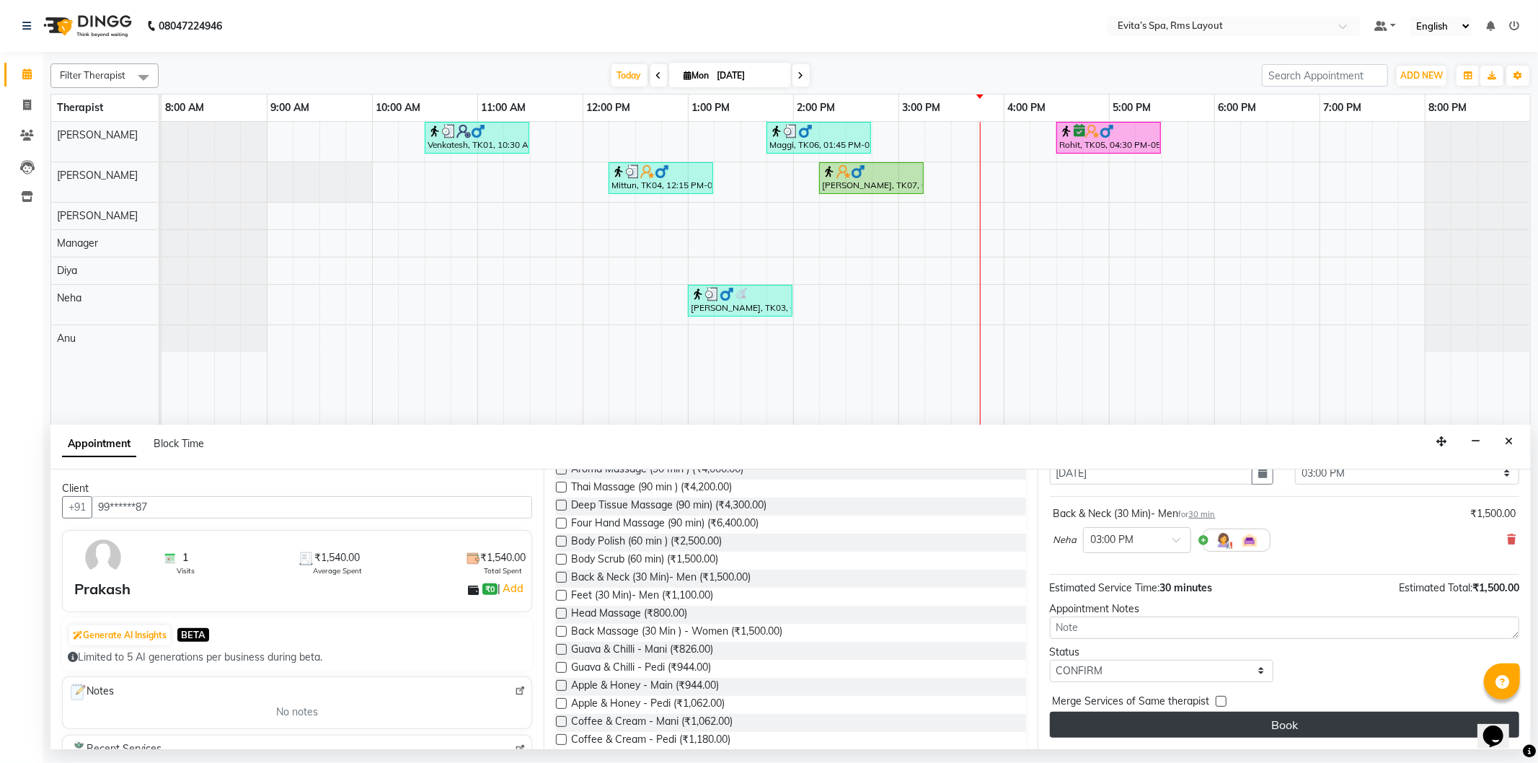
click at [1214, 729] on button "Book" at bounding box center [1284, 724] width 469 height 26
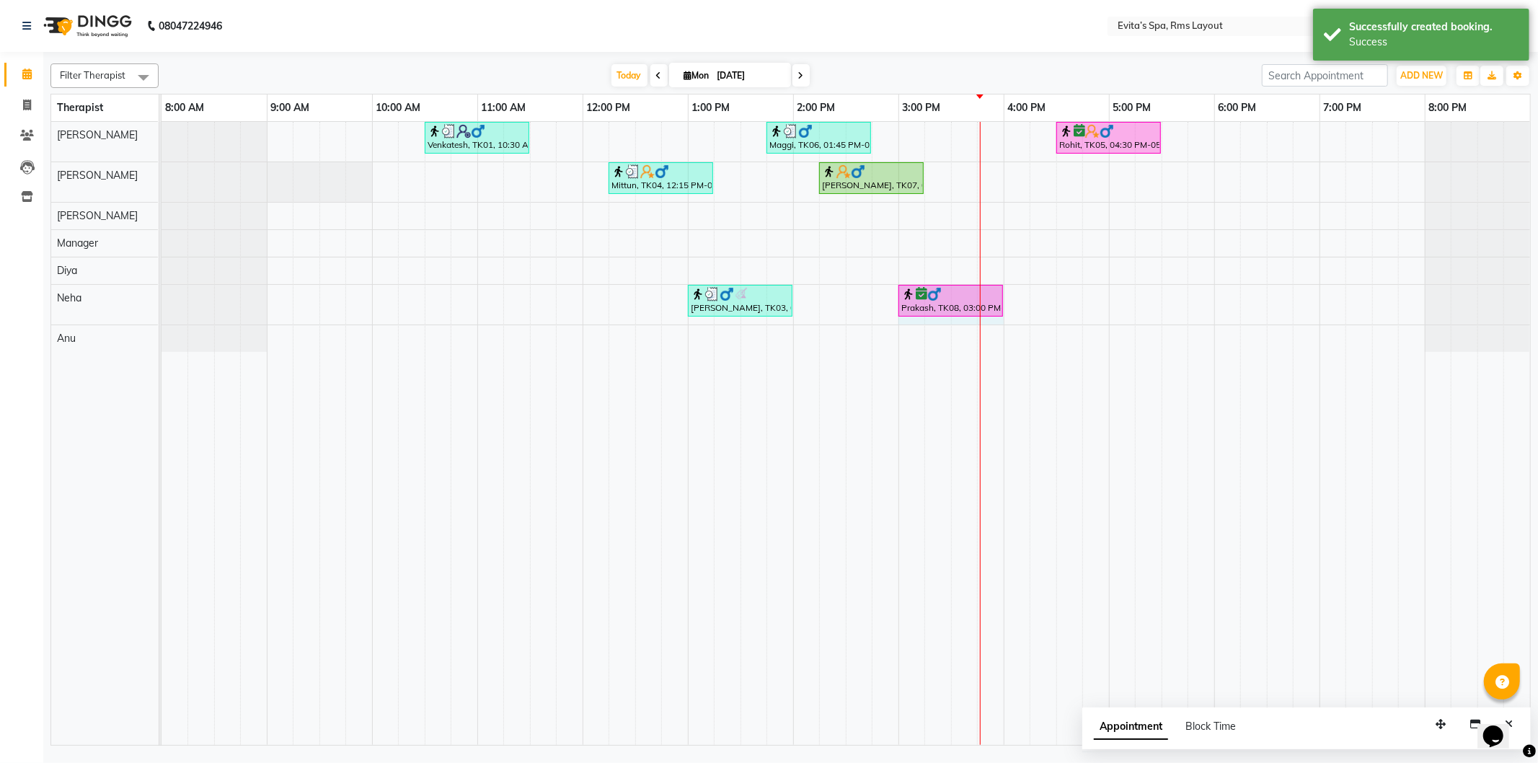
drag, startPoint x: 949, startPoint y: 298, endPoint x: 986, endPoint y: 301, distance: 37.6
click at [161, 301] on div "[PERSON_NAME], TK03, 01:00 PM-02:00 PM, Swedish Massage Prakash, TK08, 03:00 PM…" at bounding box center [161, 305] width 0 height 40
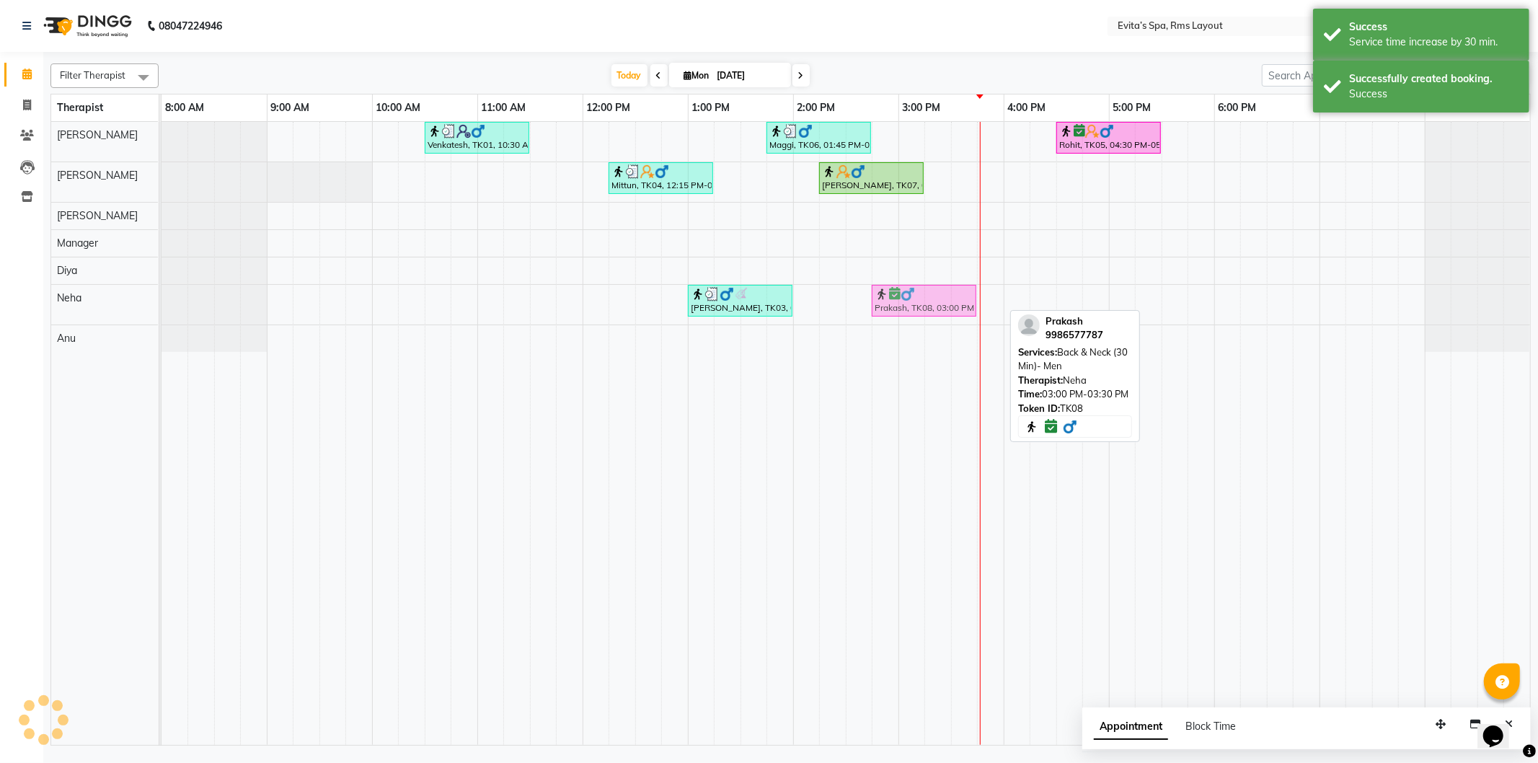
drag, startPoint x: 959, startPoint y: 306, endPoint x: 938, endPoint y: 306, distance: 21.6
click at [161, 306] on div "[PERSON_NAME], TK03, 01:00 PM-02:00 PM, Swedish Massage Prakash, TK08, 03:00 PM…" at bounding box center [161, 305] width 0 height 40
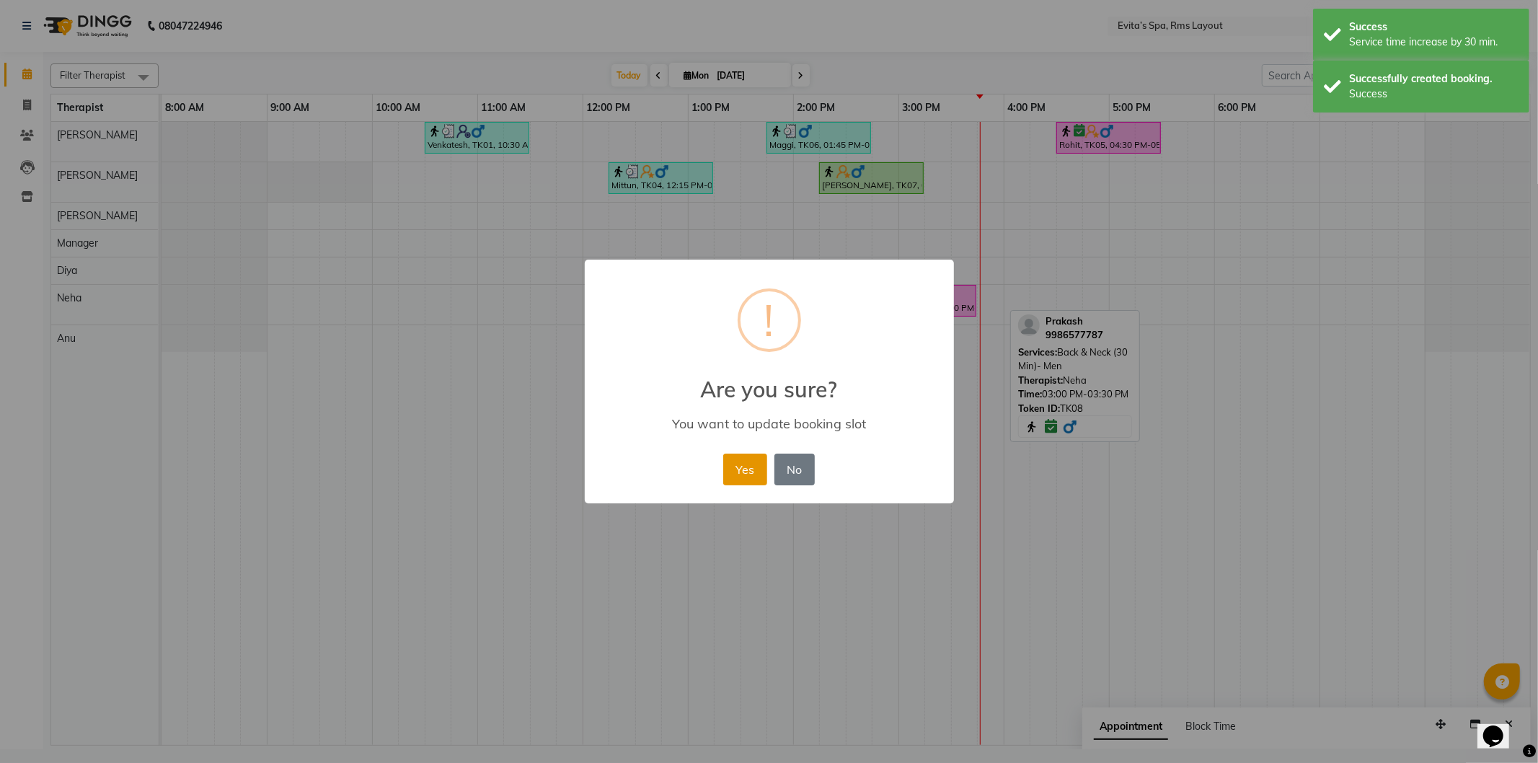
click at [734, 476] on button "Yes" at bounding box center [745, 469] width 44 height 32
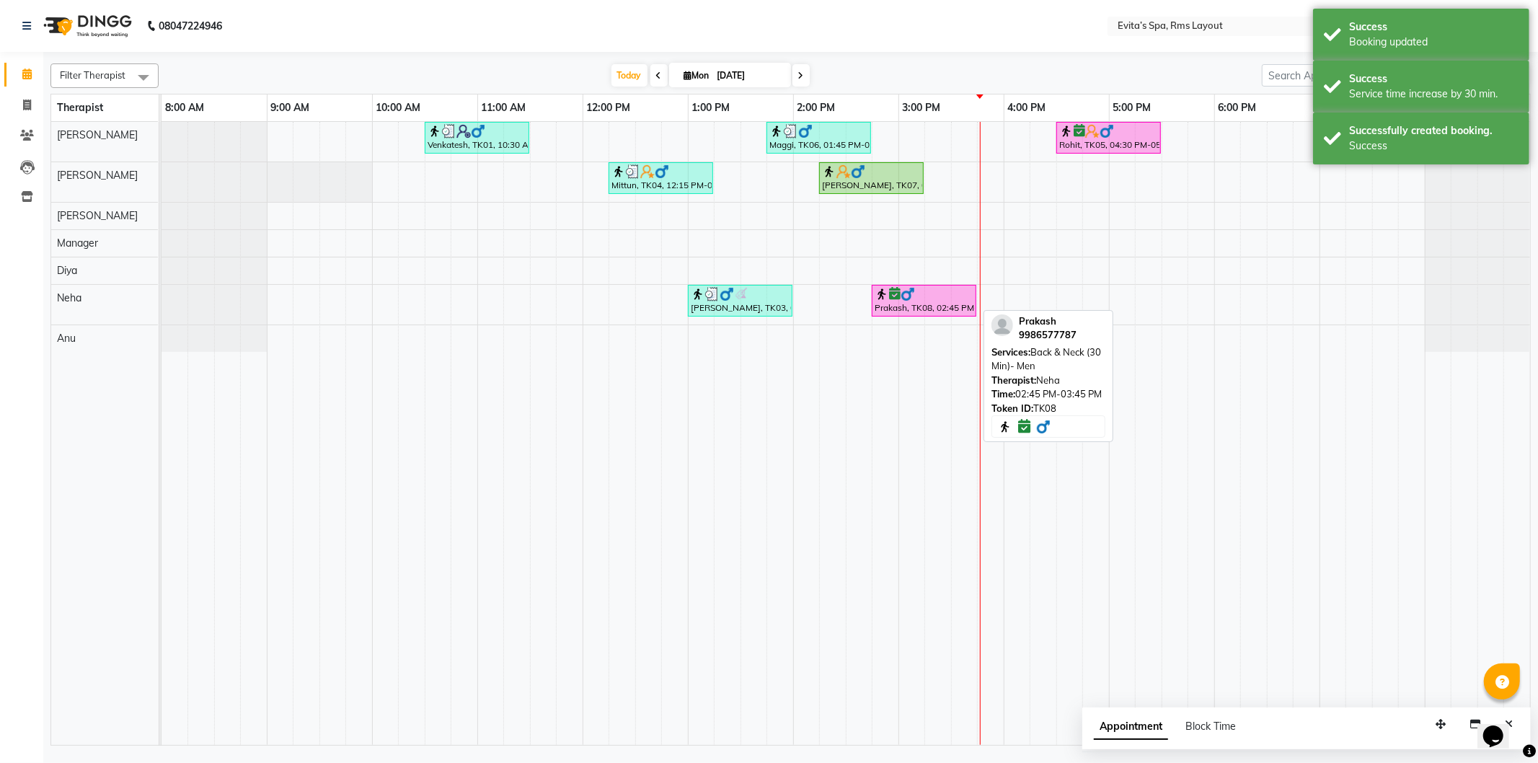
click at [897, 311] on div "Prakash, TK08, 02:45 PM-03:45 PM, Back & Neck (30 Min)- Men" at bounding box center [924, 300] width 102 height 27
click at [905, 306] on div "Prakash, TK08, 02:45 PM-03:45 PM, Back & Neck (30 Min)- Men" at bounding box center [924, 300] width 102 height 27
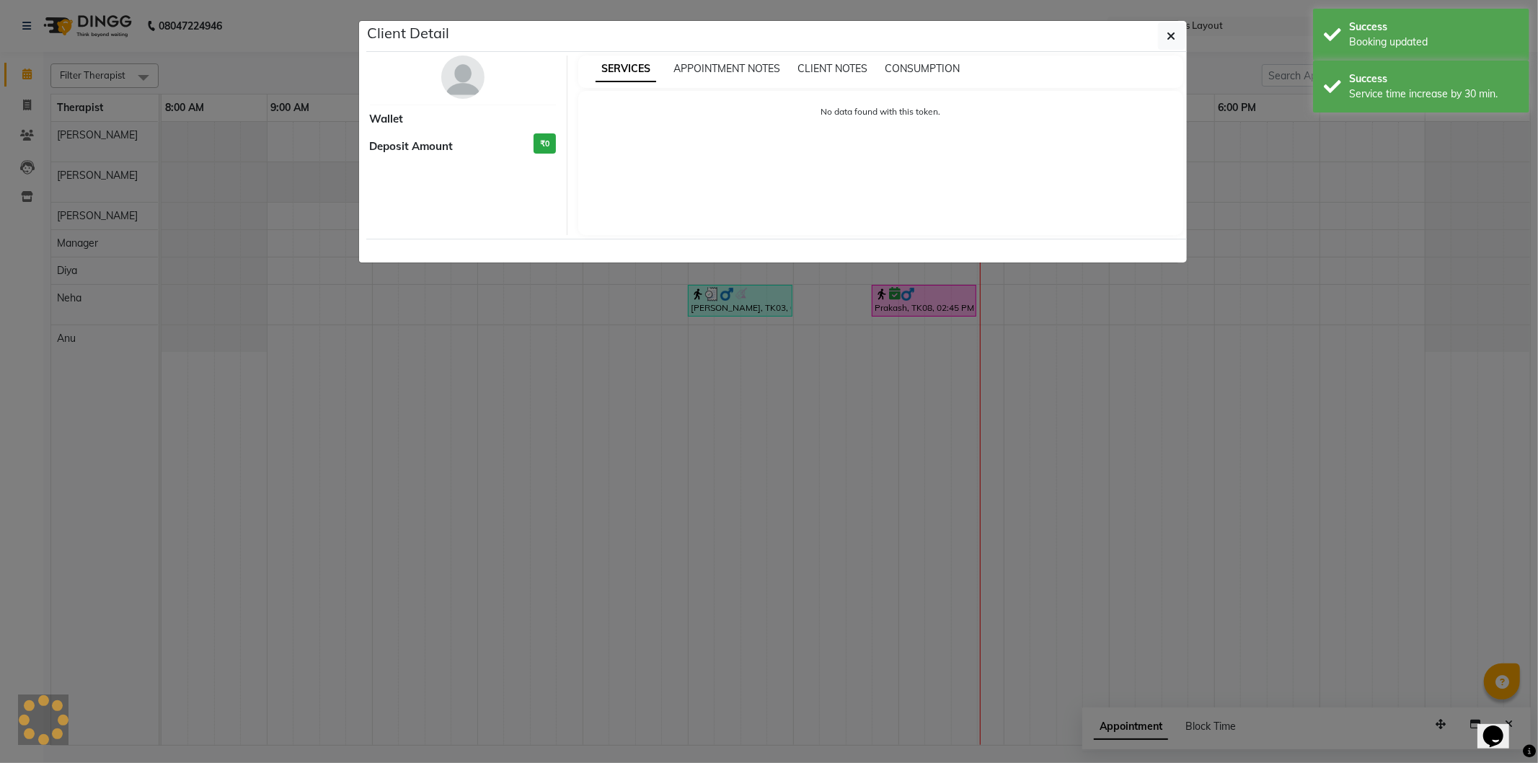
select select "6"
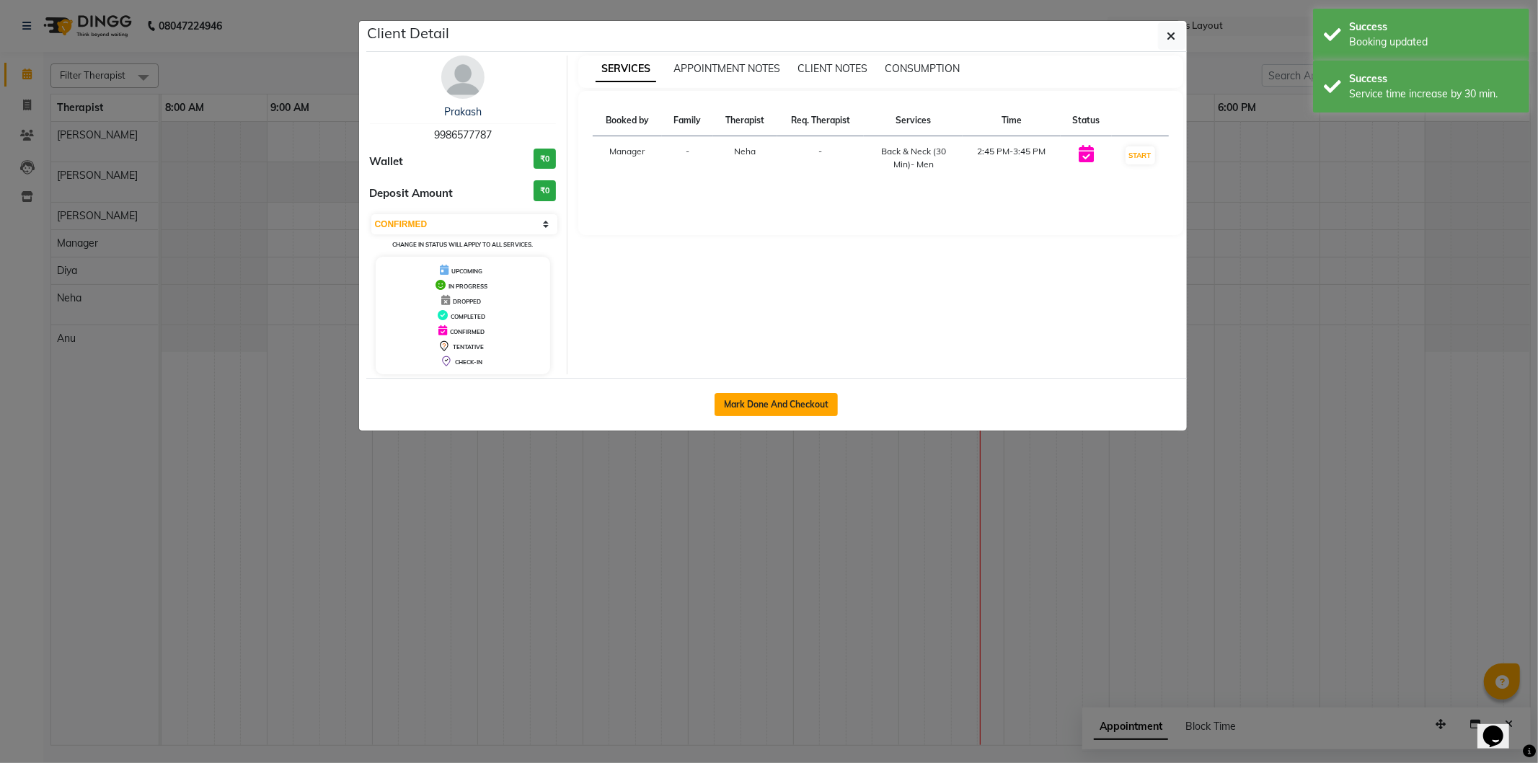
click at [798, 396] on button "Mark Done And Checkout" at bounding box center [775, 404] width 123 height 23
select select "7850"
select select "service"
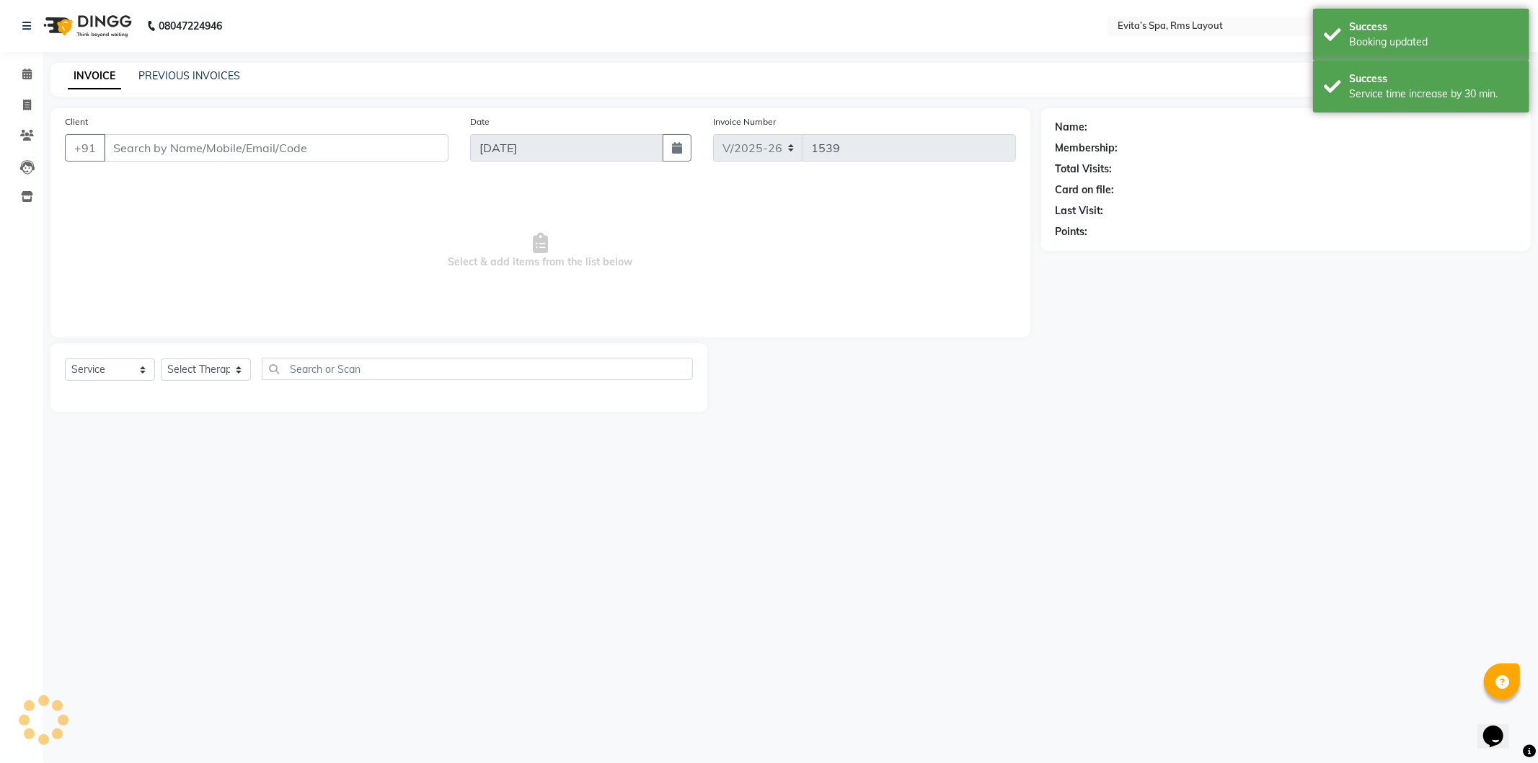
type input "99******87"
select select "84399"
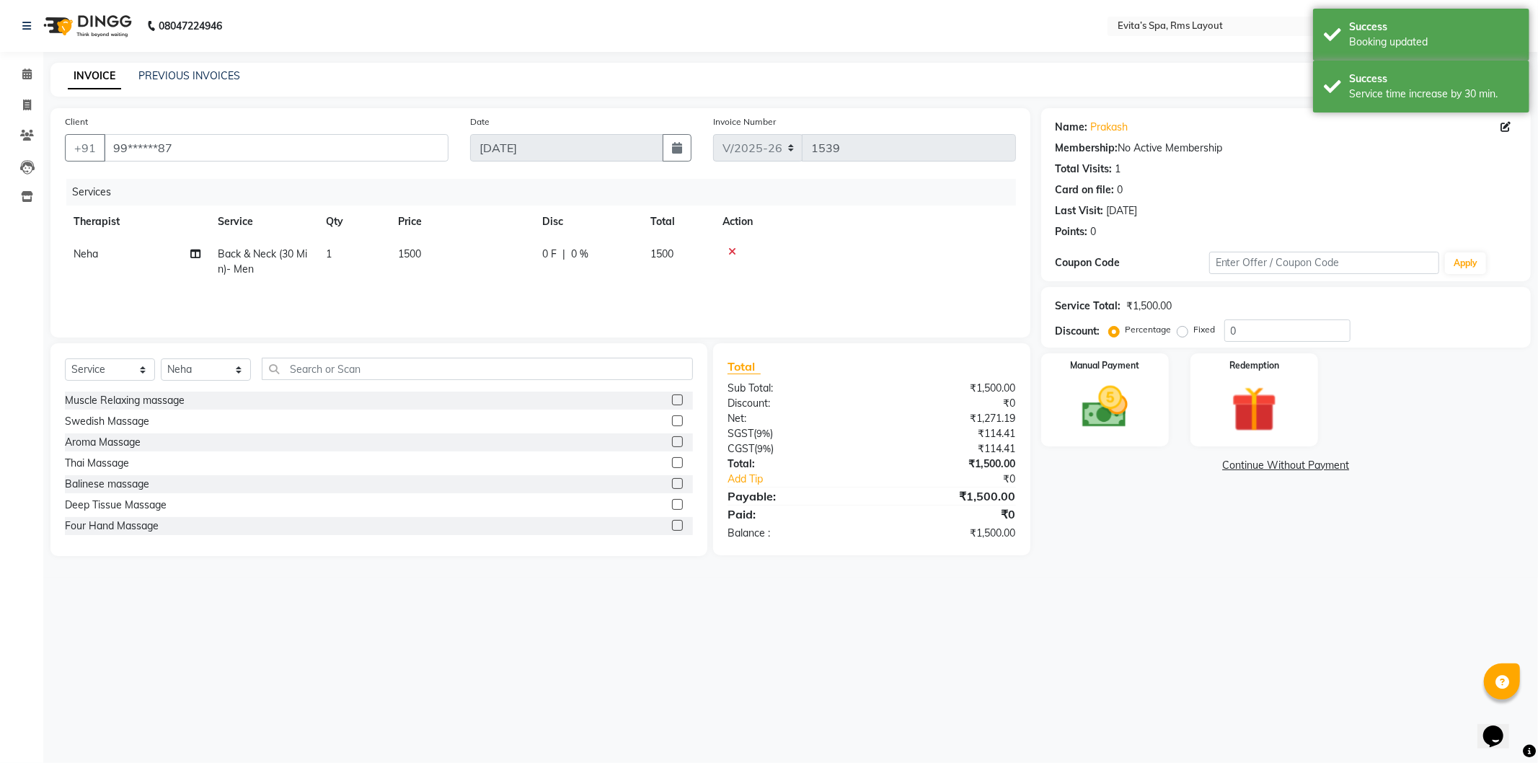
click at [1194, 332] on label "Fixed" at bounding box center [1205, 329] width 22 height 13
click at [1180, 332] on input "Fixed" at bounding box center [1185, 329] width 10 height 10
radio input "true"
drag, startPoint x: 1244, startPoint y: 332, endPoint x: 1205, endPoint y: 333, distance: 39.0
click at [1205, 333] on div "Percentage Fixed 0" at bounding box center [1231, 330] width 239 height 22
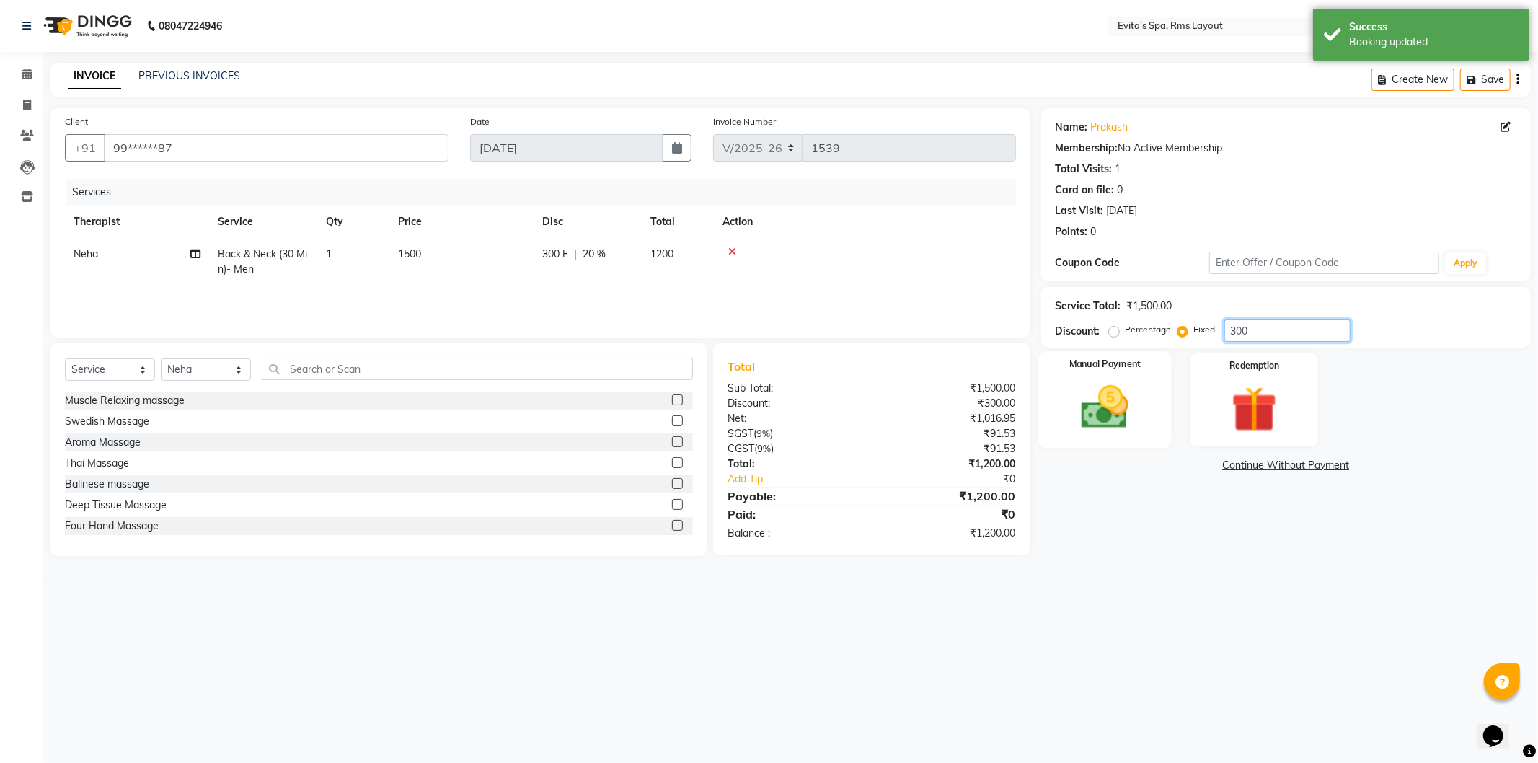
type input "300"
click at [1140, 394] on img at bounding box center [1104, 407] width 77 height 55
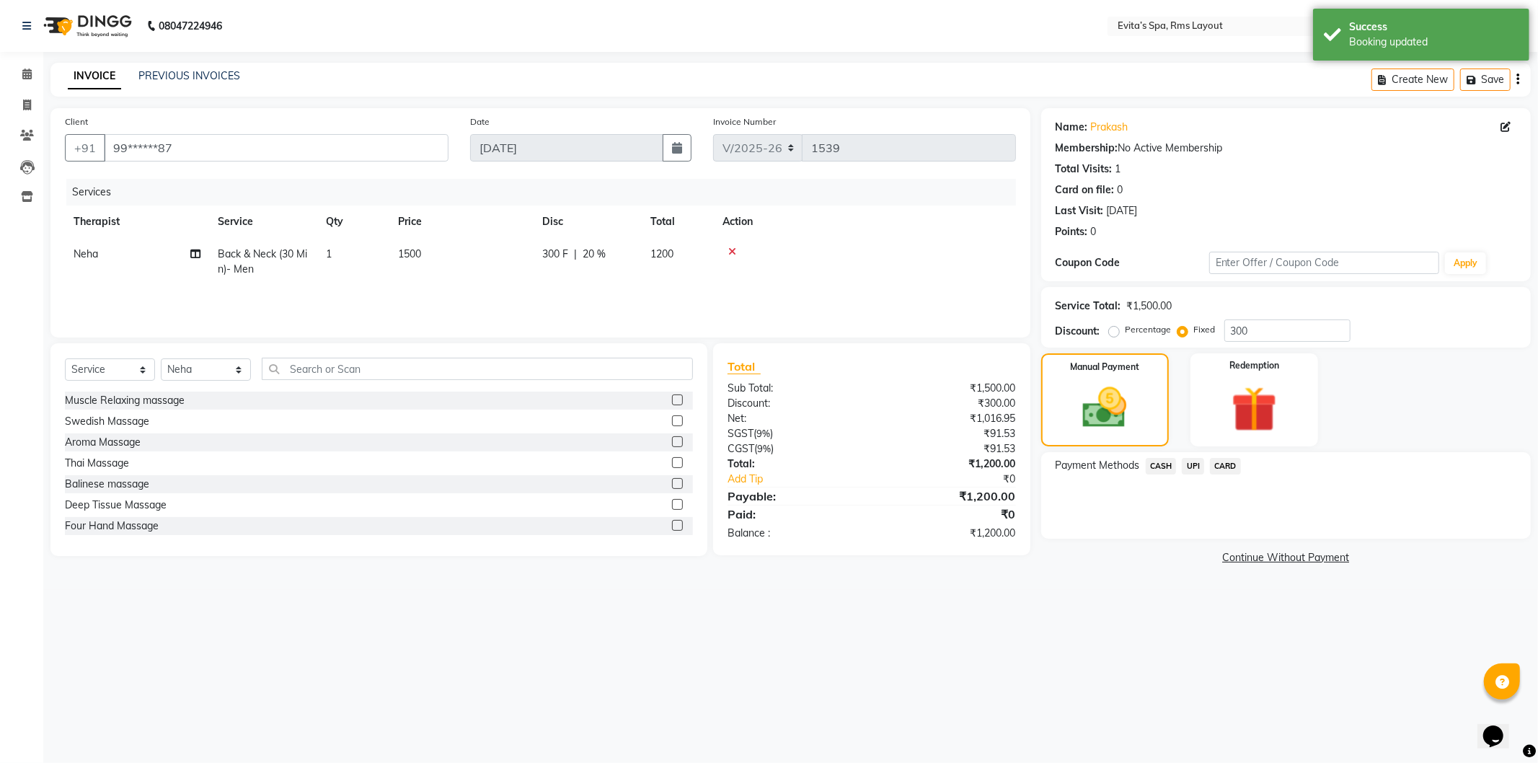
click at [1194, 471] on span "UPI" at bounding box center [1192, 466] width 22 height 17
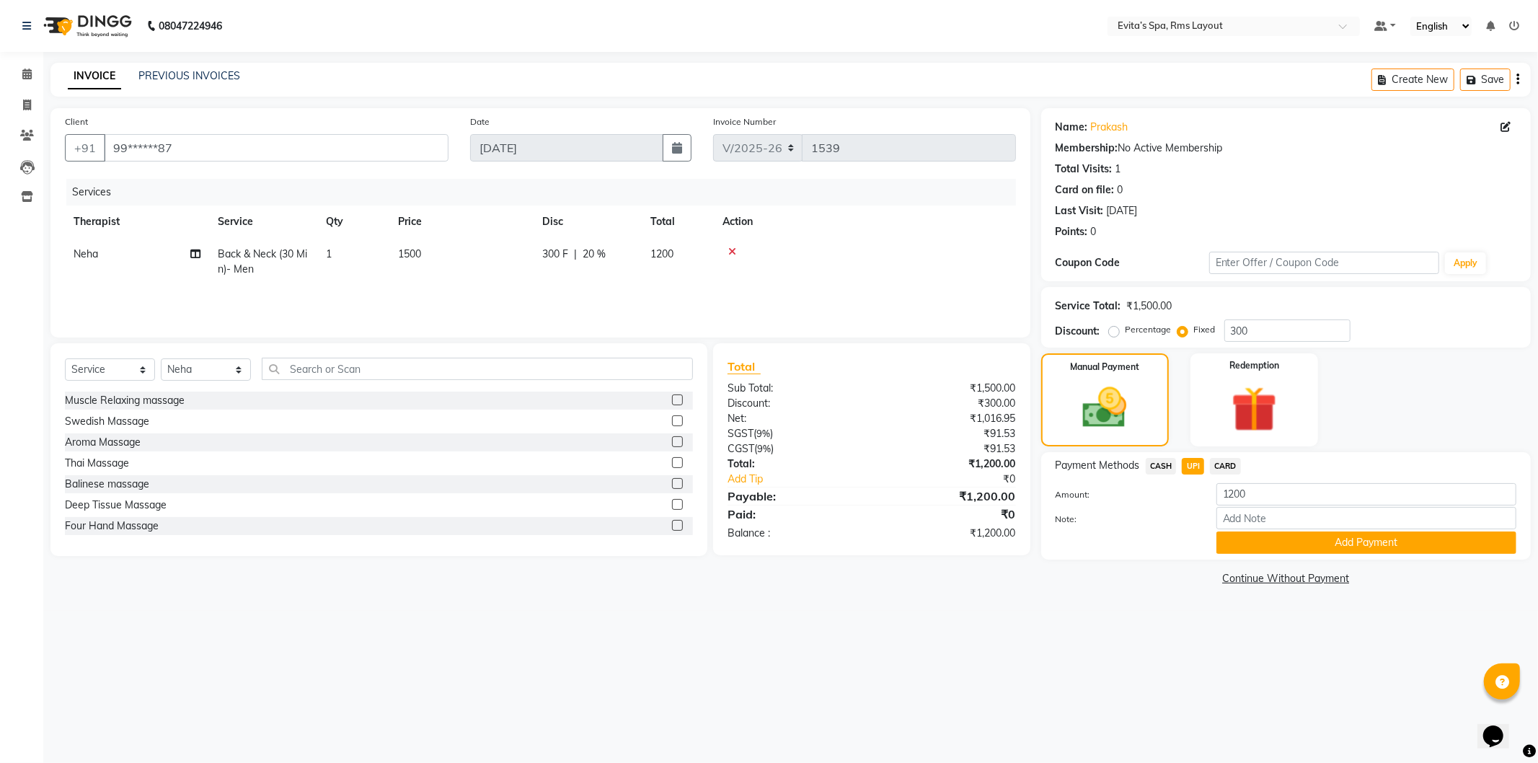
drag, startPoint x: 1229, startPoint y: 534, endPoint x: 1234, endPoint y: 541, distance: 8.2
click at [1231, 534] on button "Add Payment" at bounding box center [1366, 542] width 300 height 22
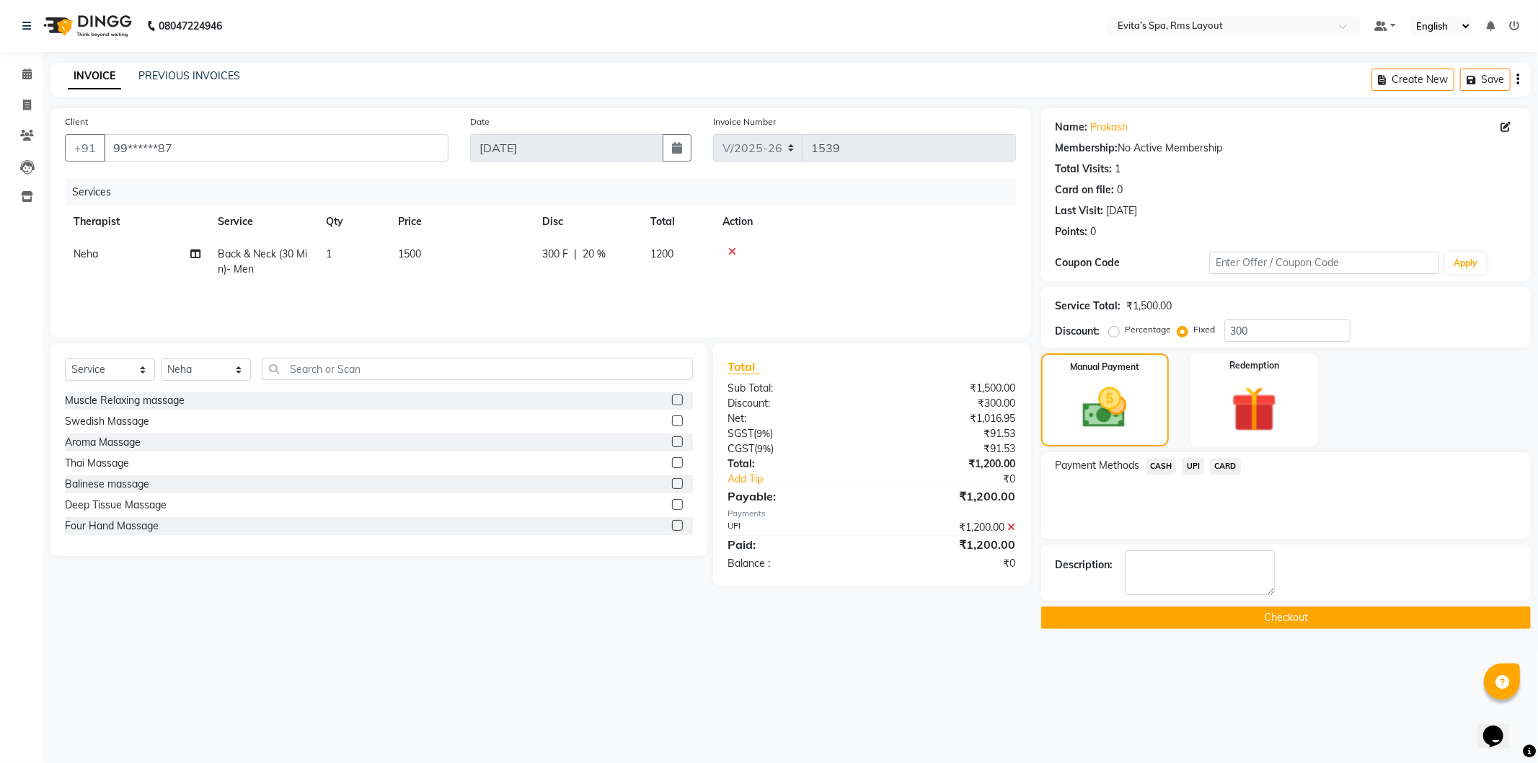
drag, startPoint x: 1254, startPoint y: 616, endPoint x: 1267, endPoint y: 596, distance: 23.4
click at [1256, 616] on button "Checkout" at bounding box center [1285, 617] width 489 height 22
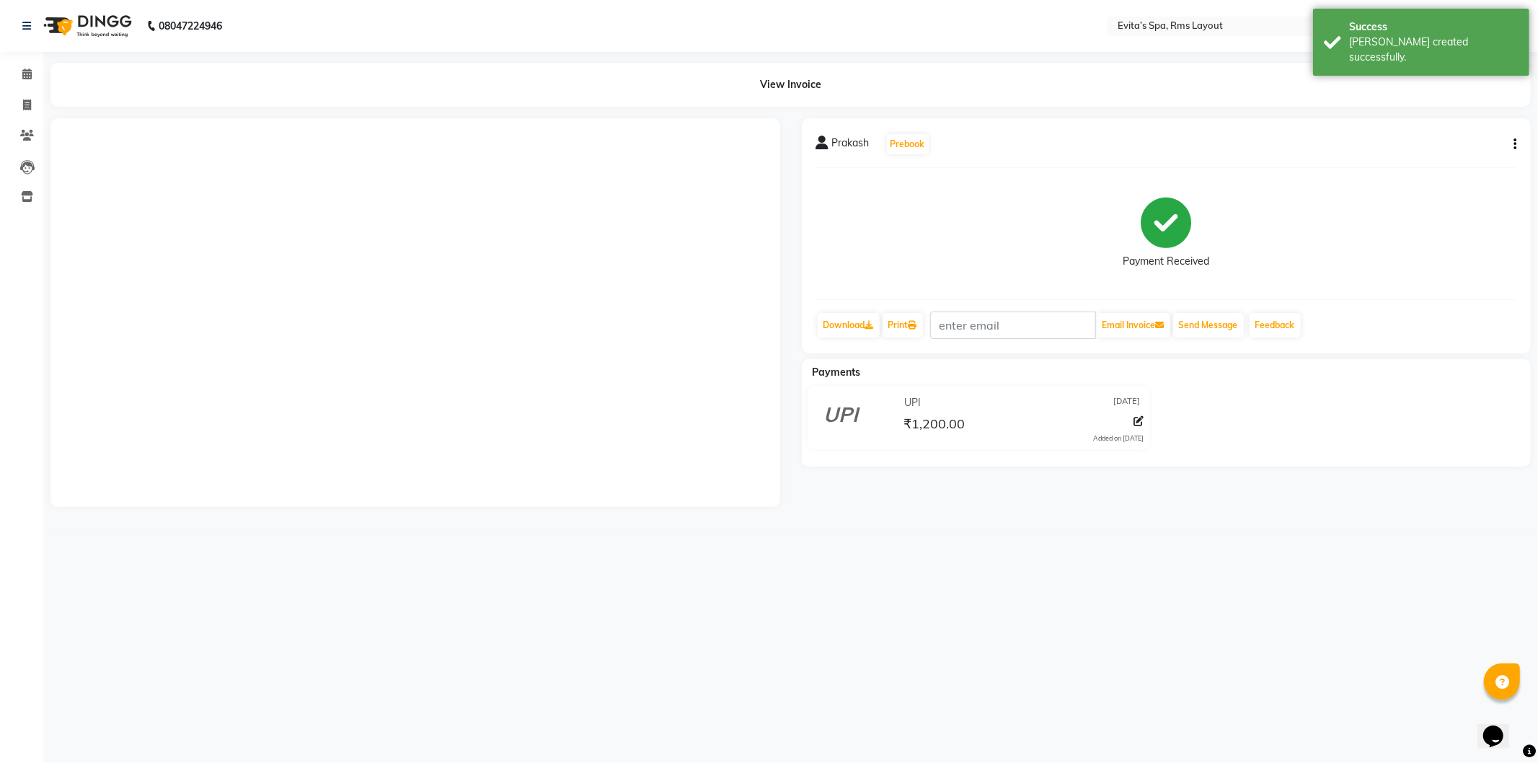
click at [101, 22] on img at bounding box center [86, 26] width 99 height 40
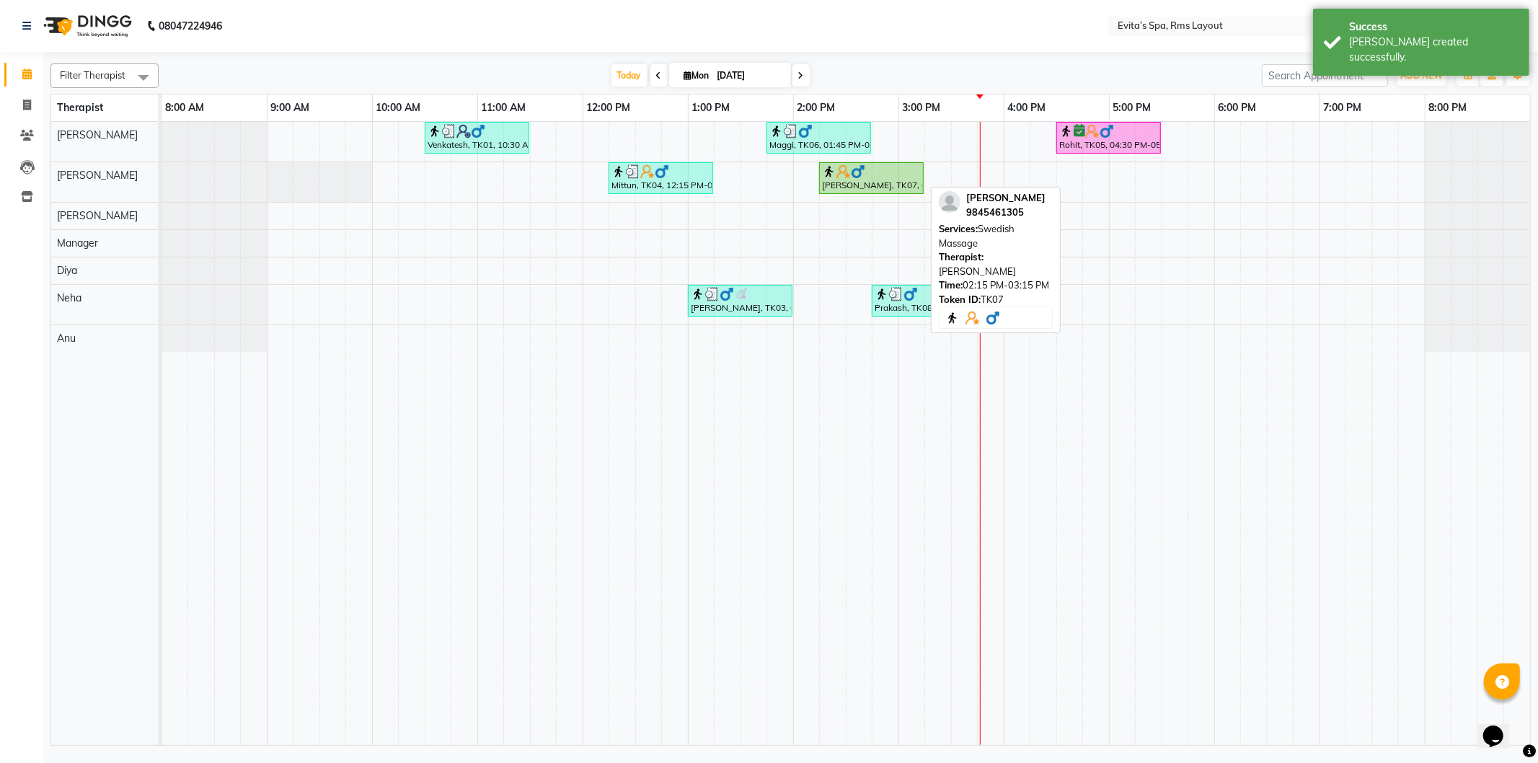
click at [902, 182] on div "[PERSON_NAME], TK07, 02:15 PM-03:15 PM, Swedish Massage" at bounding box center [871, 177] width 102 height 27
select select "1"
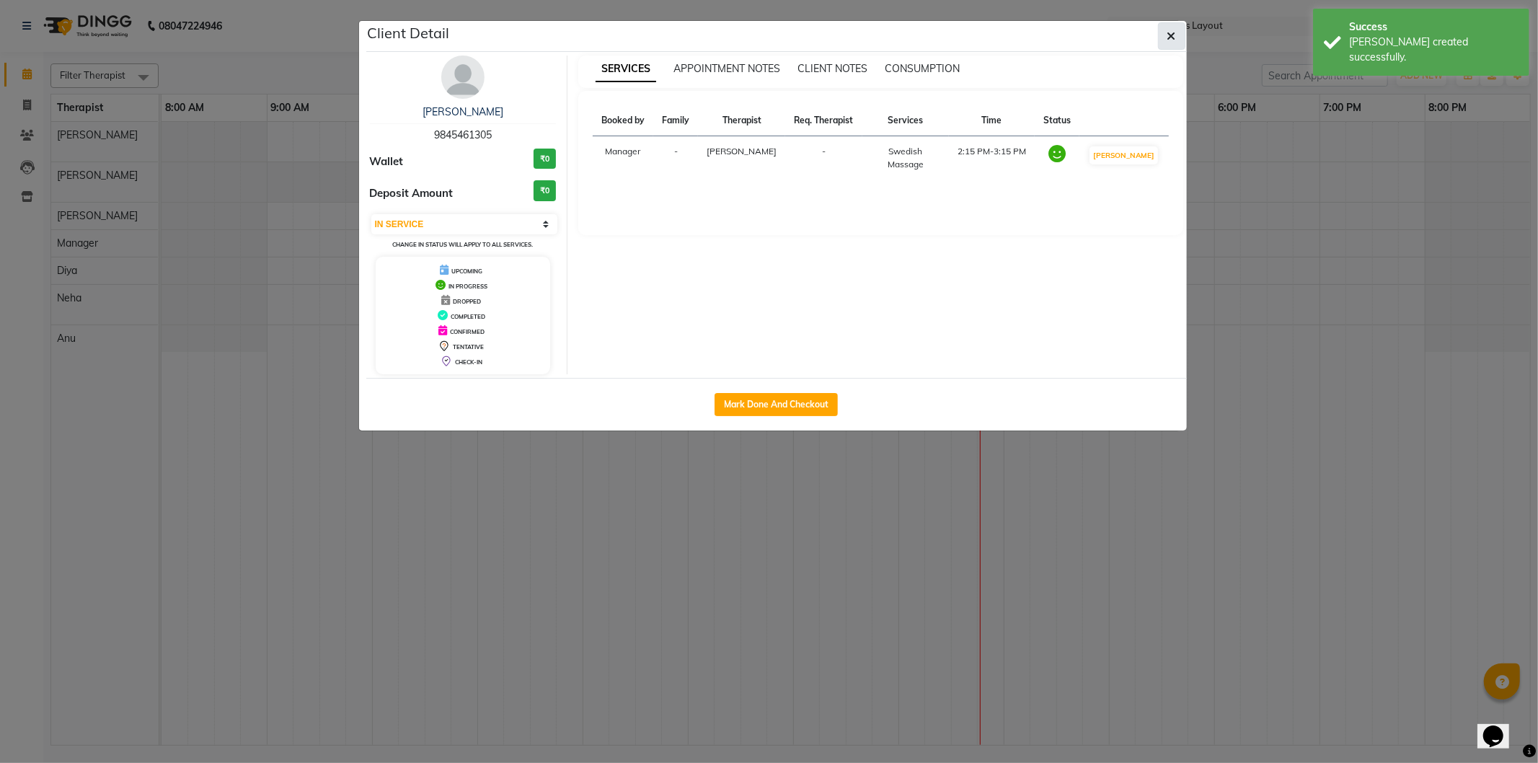
click at [1174, 43] on button "button" at bounding box center [1171, 35] width 27 height 27
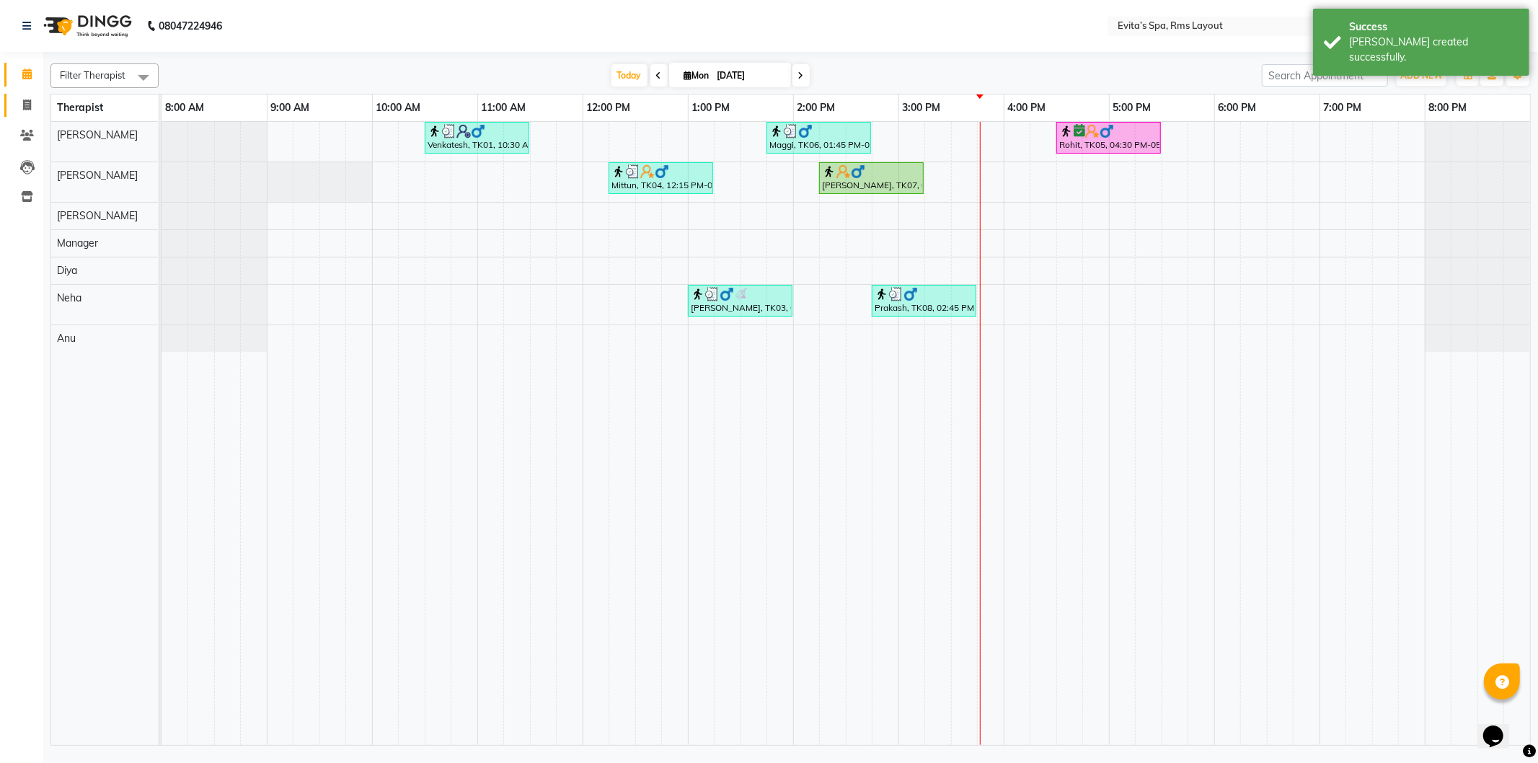
click at [30, 96] on link "Invoice" at bounding box center [21, 106] width 35 height 24
select select "service"
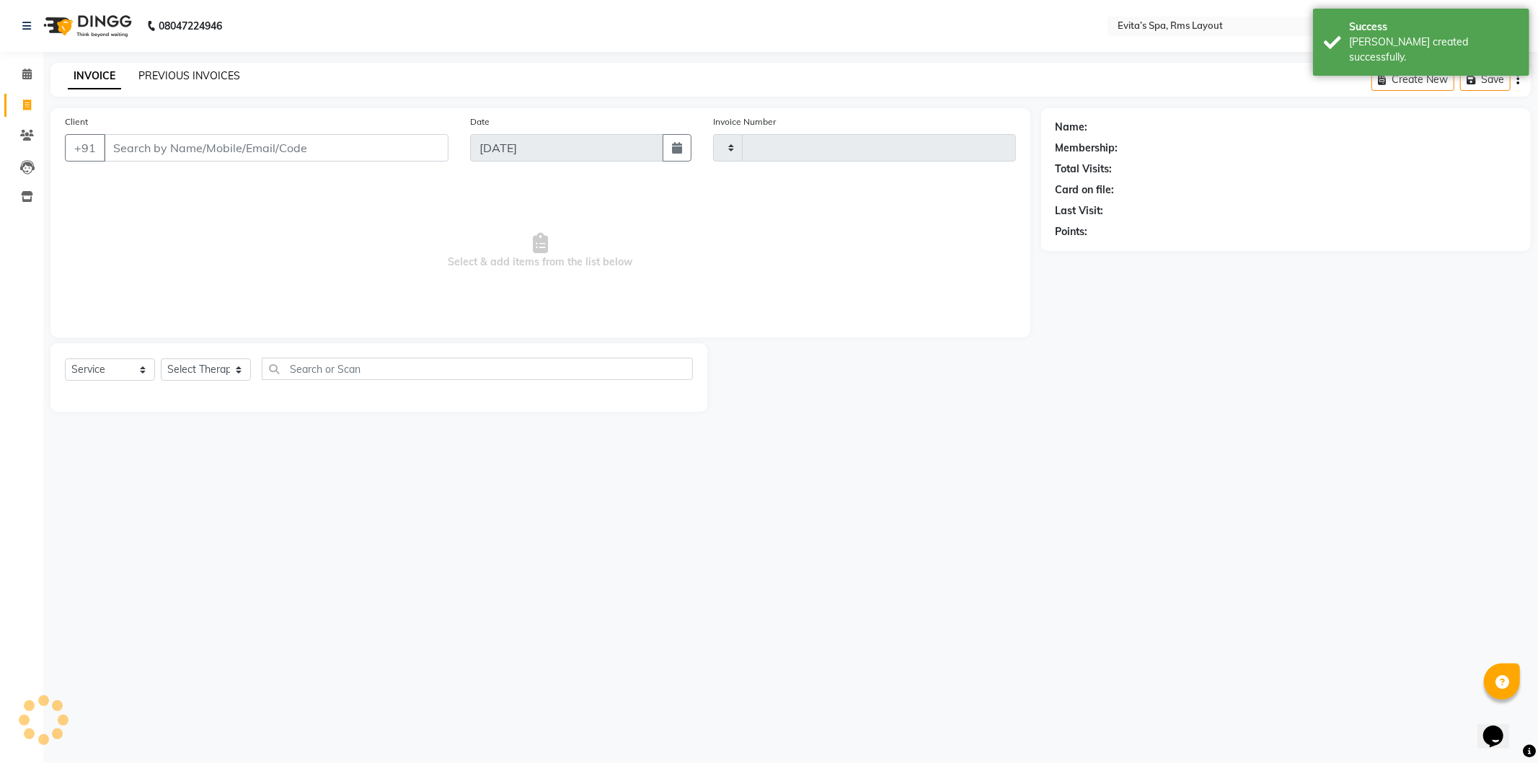
click at [154, 76] on link "PREVIOUS INVOICES" at bounding box center [189, 75] width 102 height 13
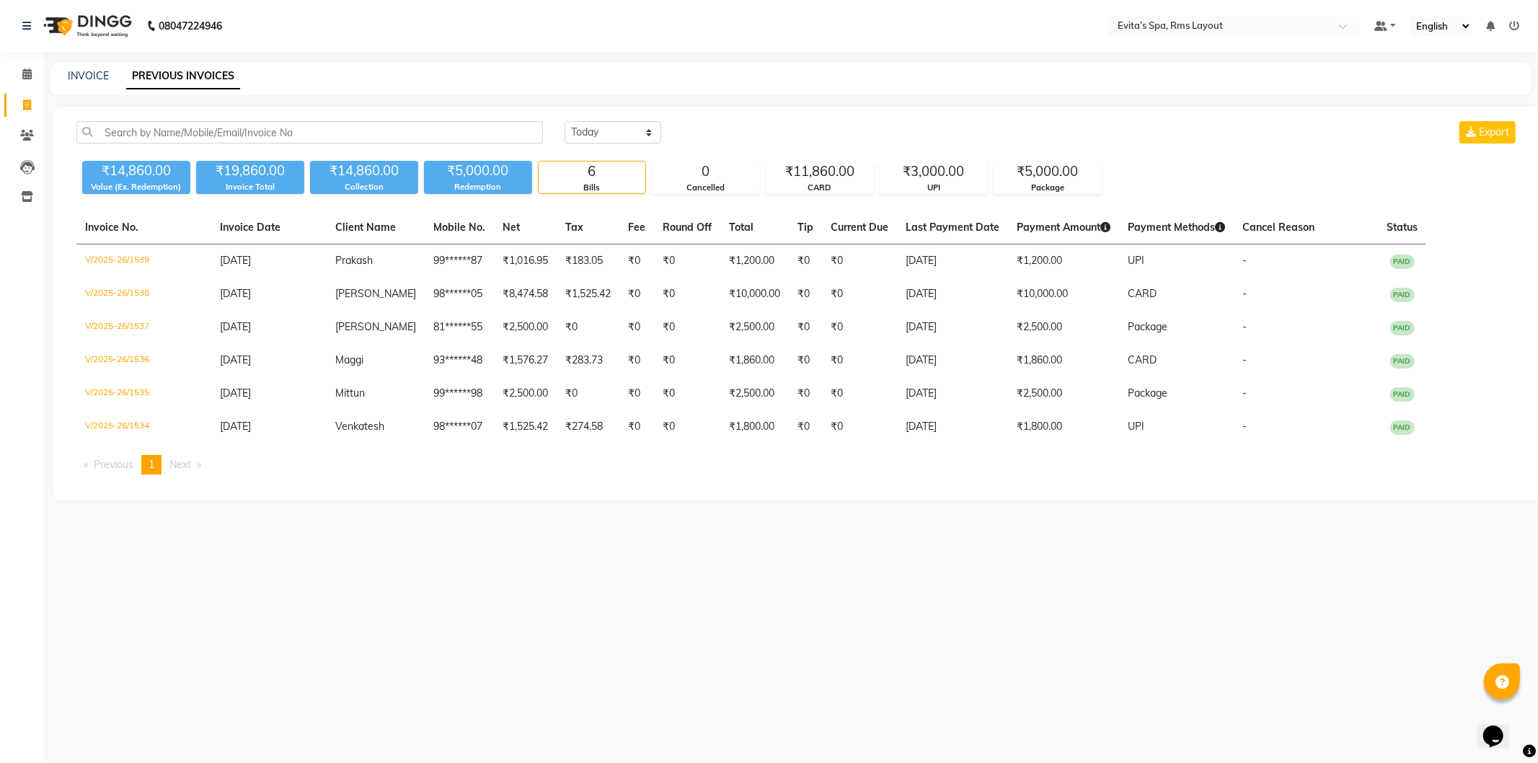
click at [99, 31] on img at bounding box center [86, 26] width 99 height 40
